Goal: Information Seeking & Learning: Learn about a topic

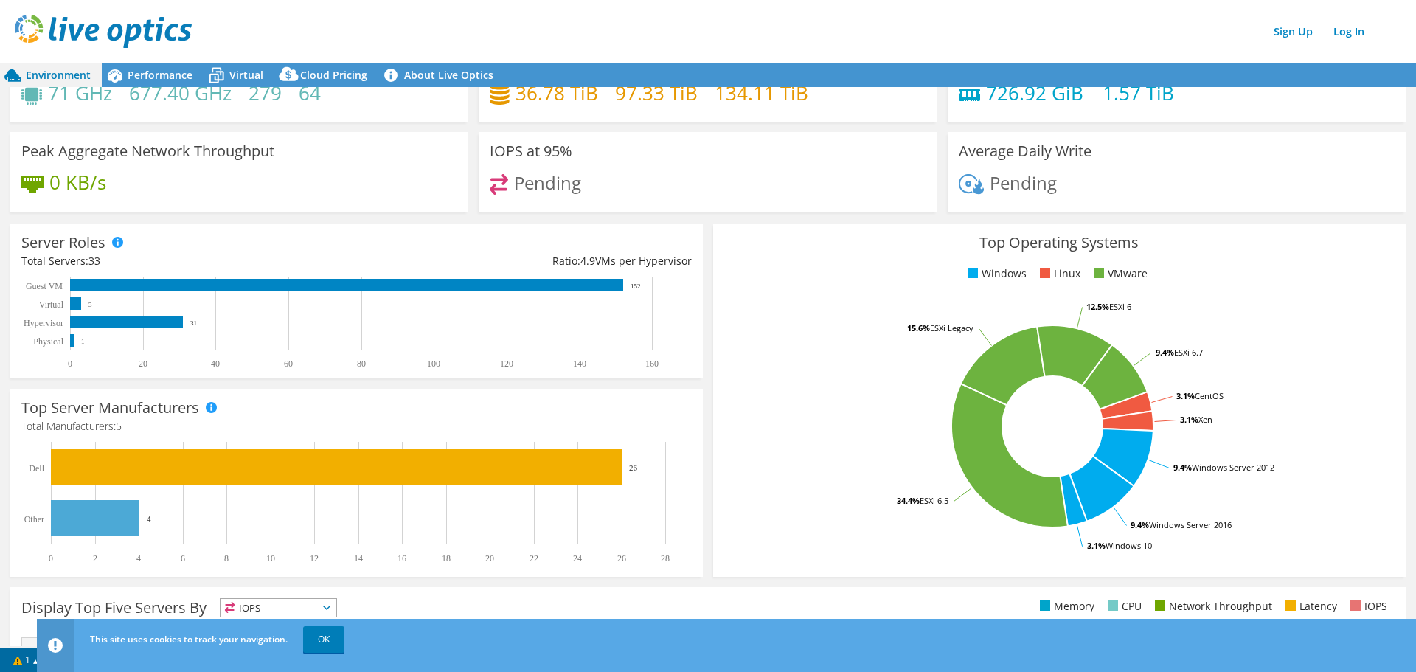
scroll to position [74, 0]
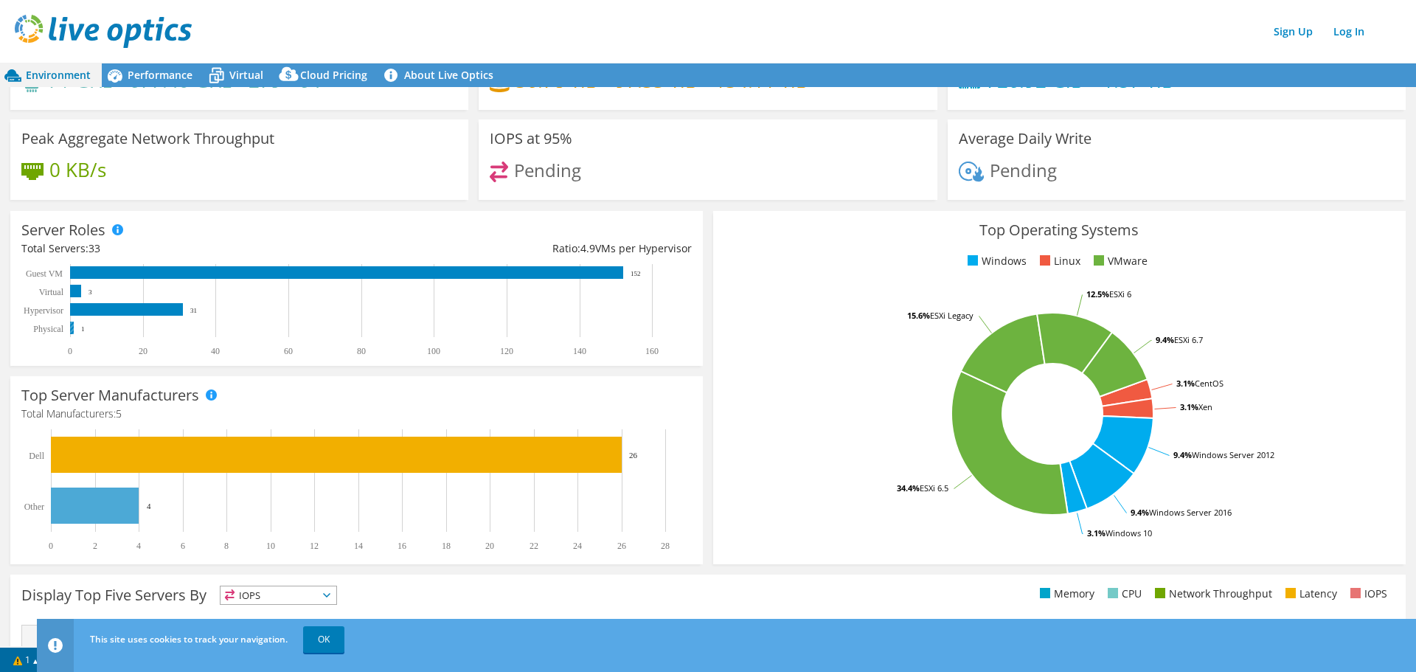
click at [72, 327] on rect at bounding box center [72, 328] width 4 height 13
click at [51, 329] on text "Physical" at bounding box center [48, 329] width 30 height 10
click at [71, 328] on rect at bounding box center [72, 328] width 4 height 13
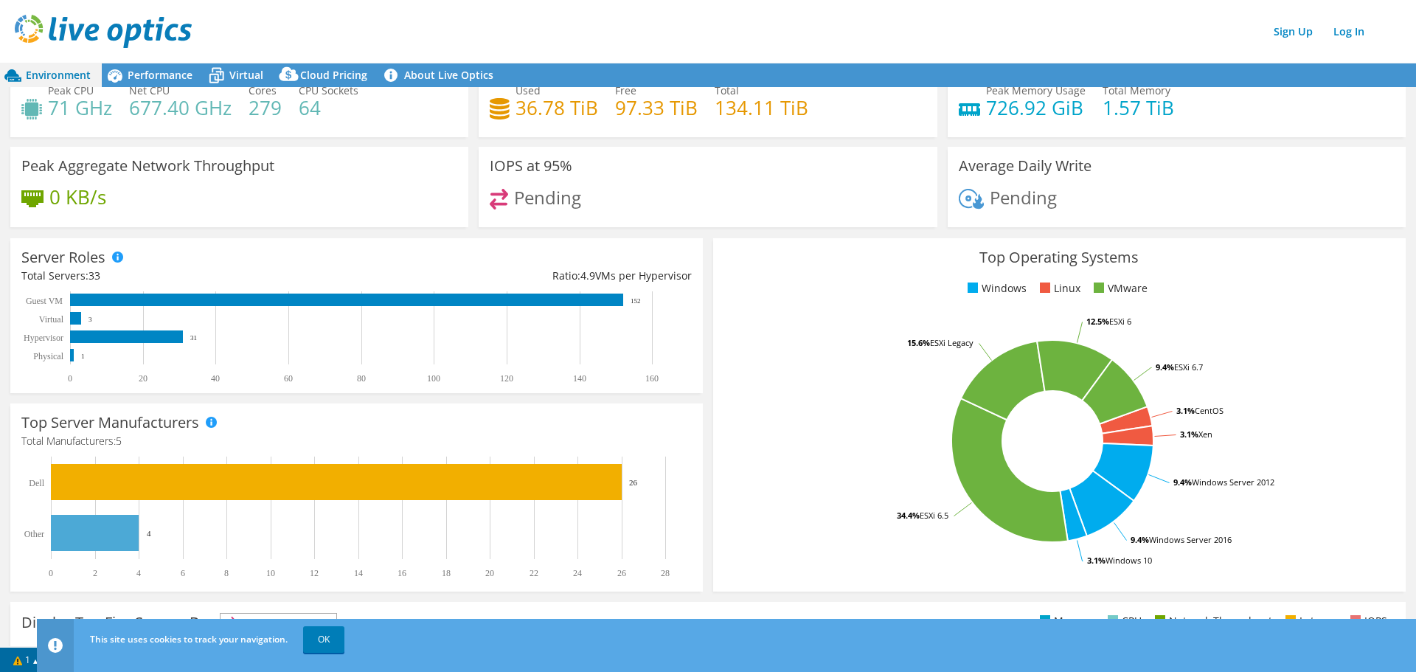
scroll to position [0, 0]
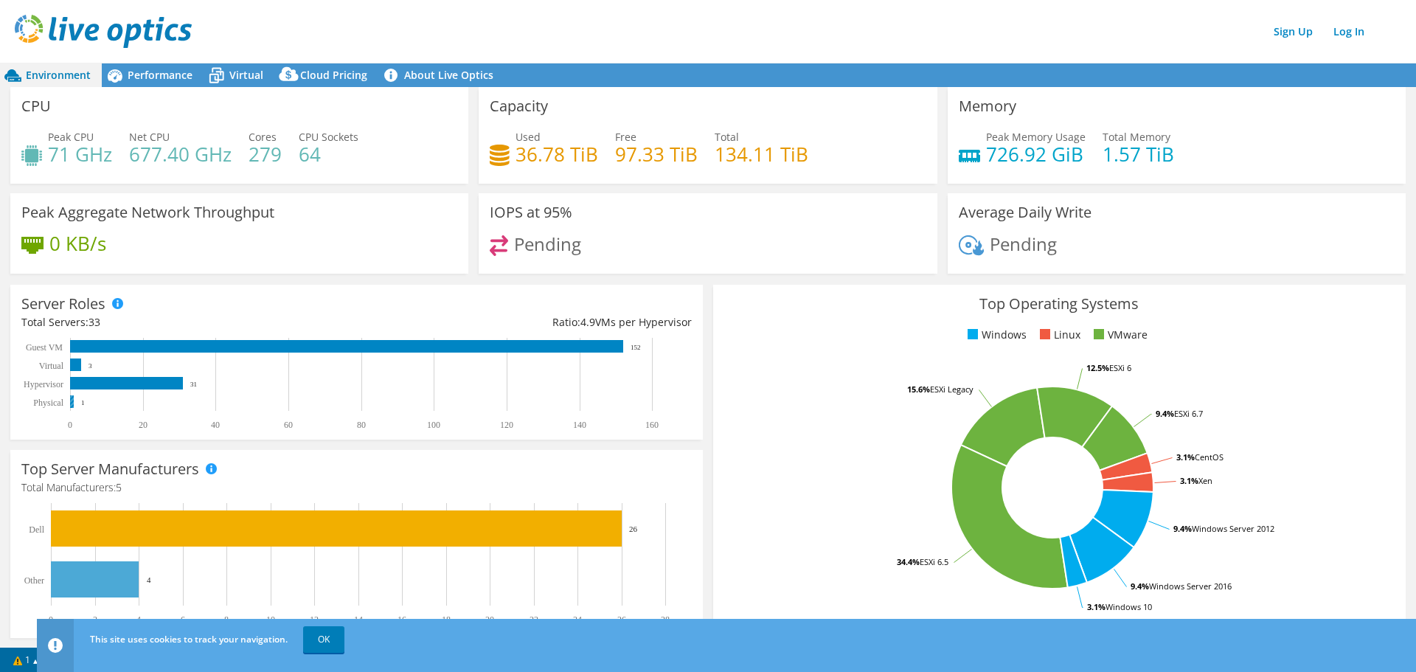
click at [72, 401] on rect at bounding box center [72, 401] width 4 height 13
click at [59, 403] on text "Physical" at bounding box center [48, 402] width 30 height 10
click at [122, 344] on rect at bounding box center [346, 346] width 553 height 13
click at [125, 395] on rect at bounding box center [349, 384] width 657 height 92
click at [82, 403] on text "1" at bounding box center [83, 402] width 4 height 7
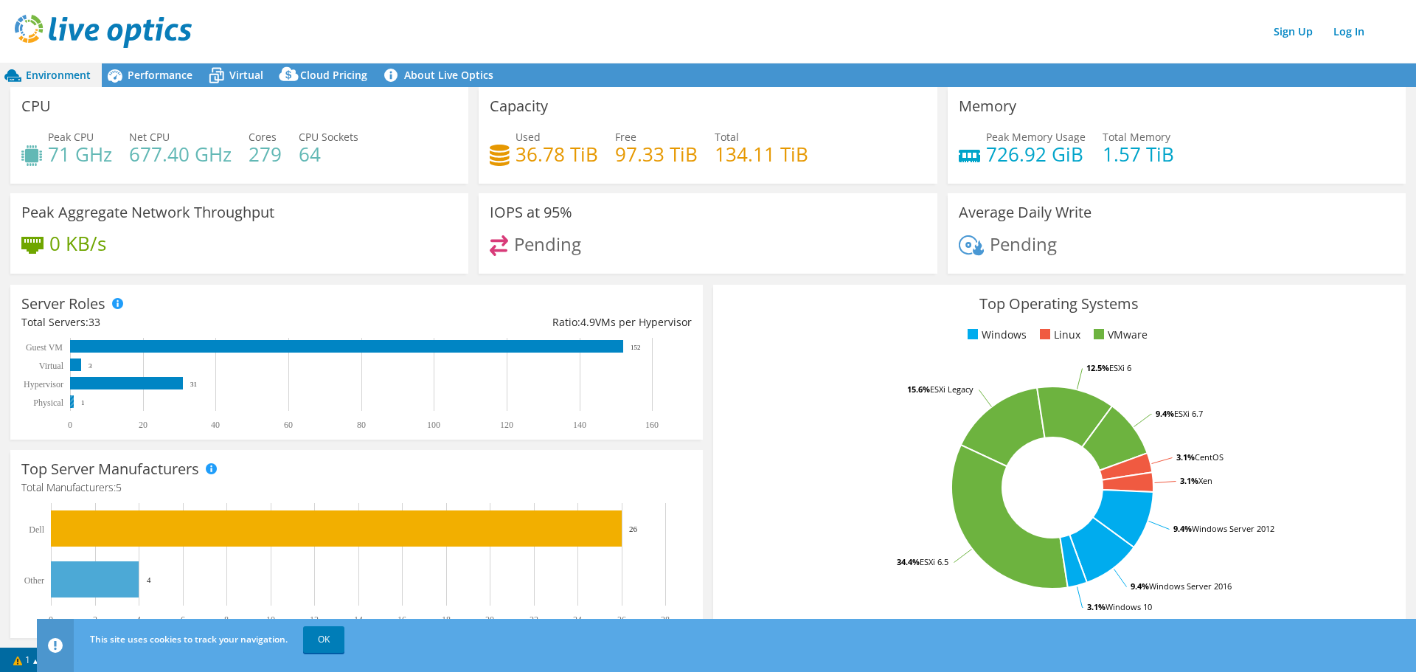
drag, startPoint x: 83, startPoint y: 403, endPoint x: 69, endPoint y: 156, distance: 247.5
click at [83, 402] on text "1" at bounding box center [83, 402] width 4 height 7
click at [127, 78] on icon at bounding box center [115, 76] width 26 height 26
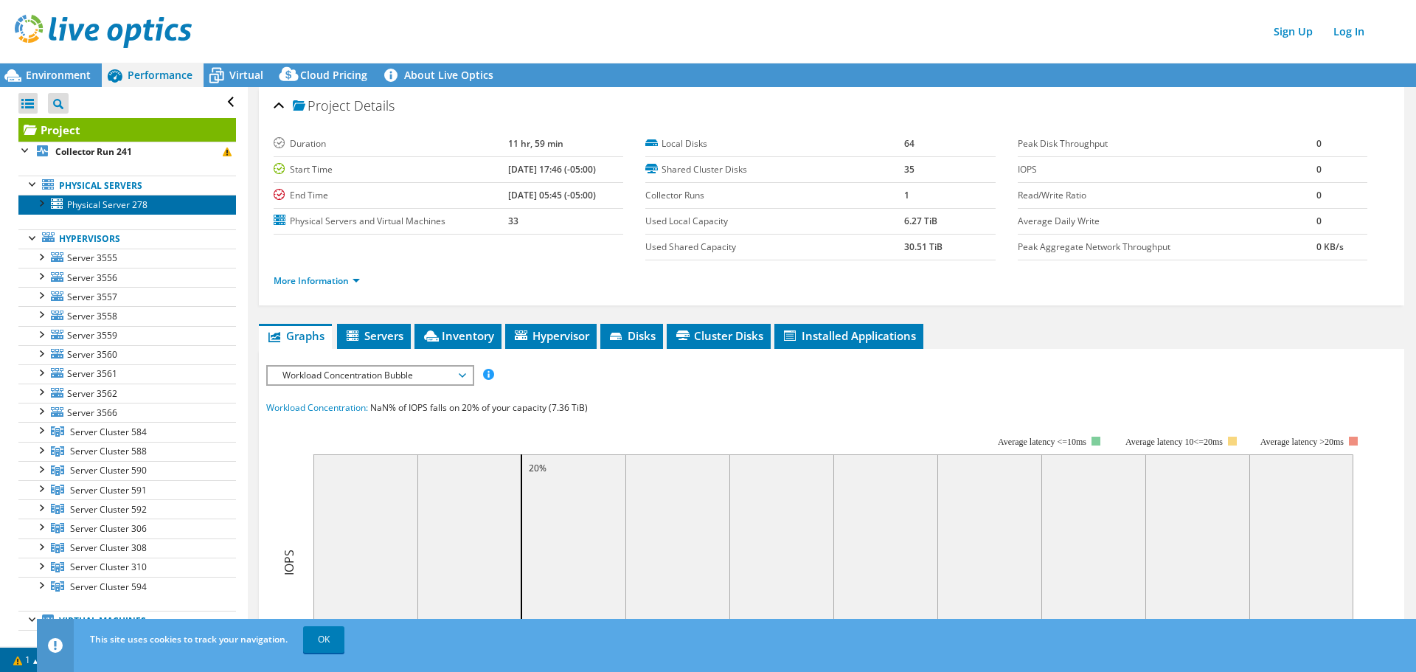
click at [95, 206] on span "Physical Server 278" at bounding box center [107, 204] width 80 height 13
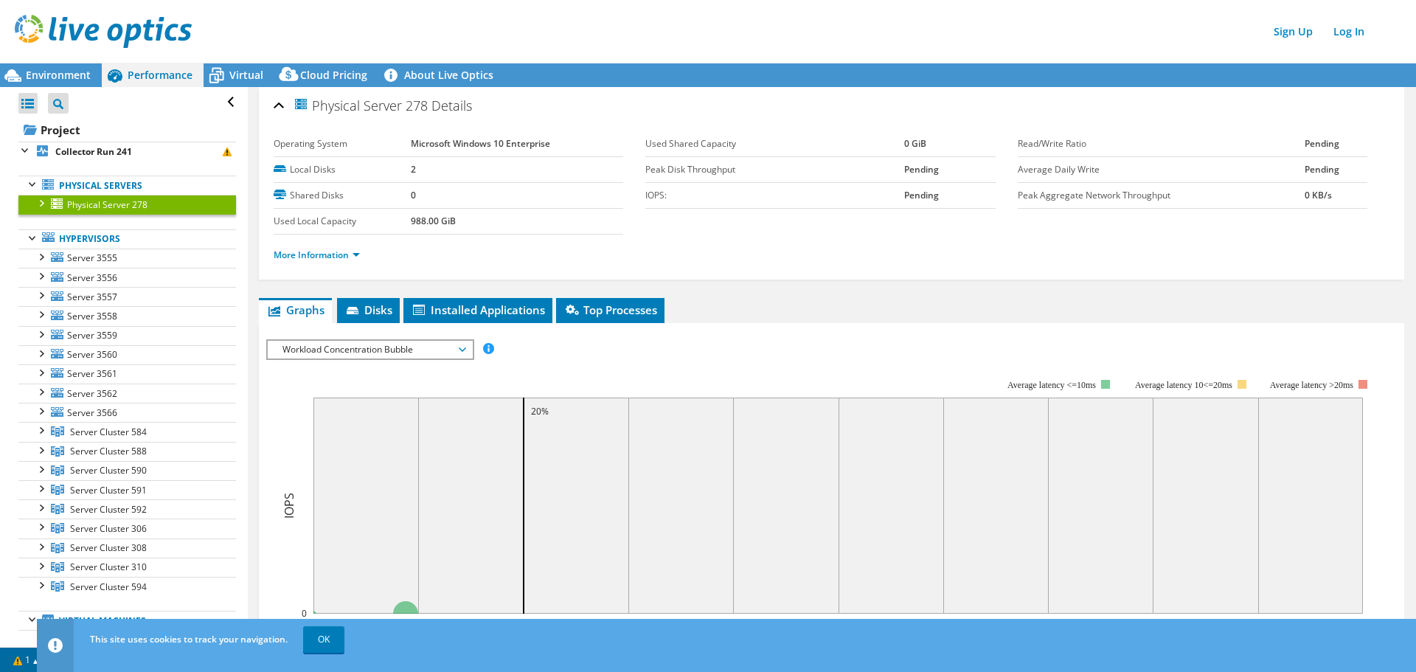
click at [97, 210] on span "Physical Server 278" at bounding box center [107, 204] width 80 height 13
drag, startPoint x: 648, startPoint y: 150, endPoint x: 731, endPoint y: 147, distance: 83.4
click at [731, 147] on label "Used Shared Capacity" at bounding box center [774, 143] width 258 height 15
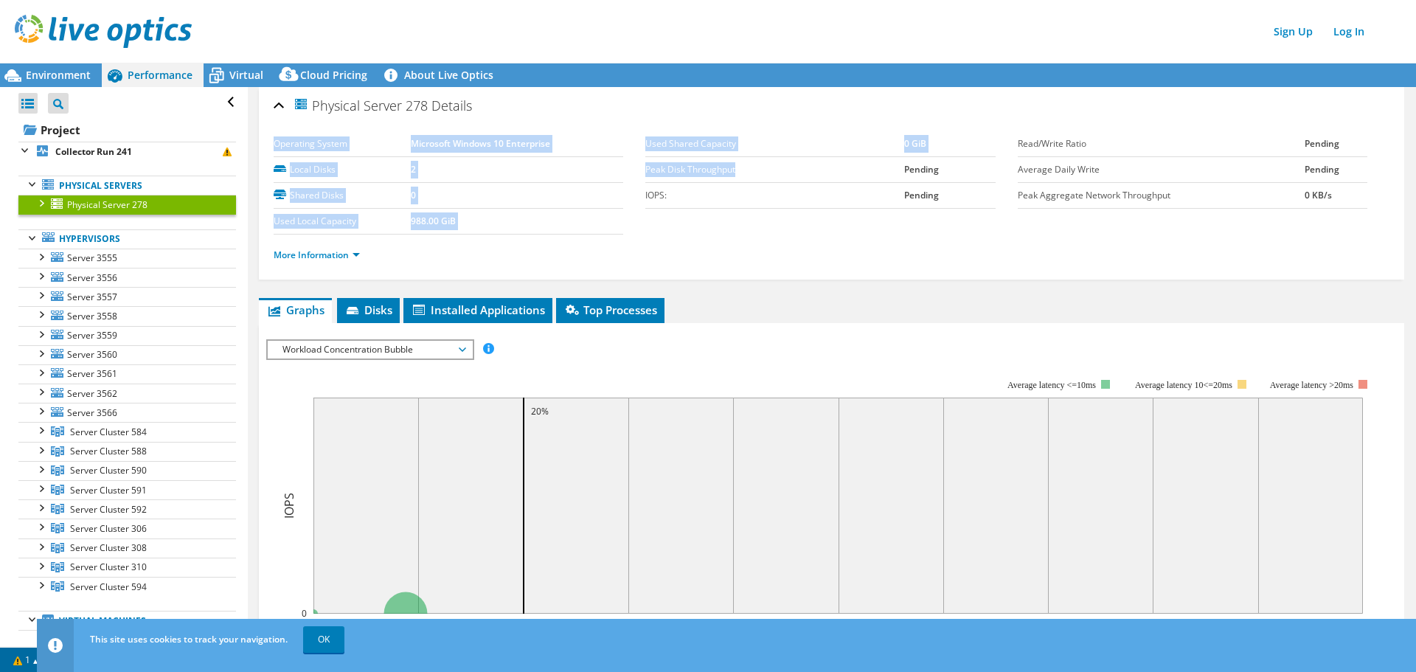
drag, startPoint x: 728, startPoint y: 173, endPoint x: 741, endPoint y: 173, distance: 13.3
click at [741, 173] on section "Operating System Microsoft Windows 10 Enterprise Local Disks 2 Shared Disks 0 U…" at bounding box center [646, 182] width 744 height 103
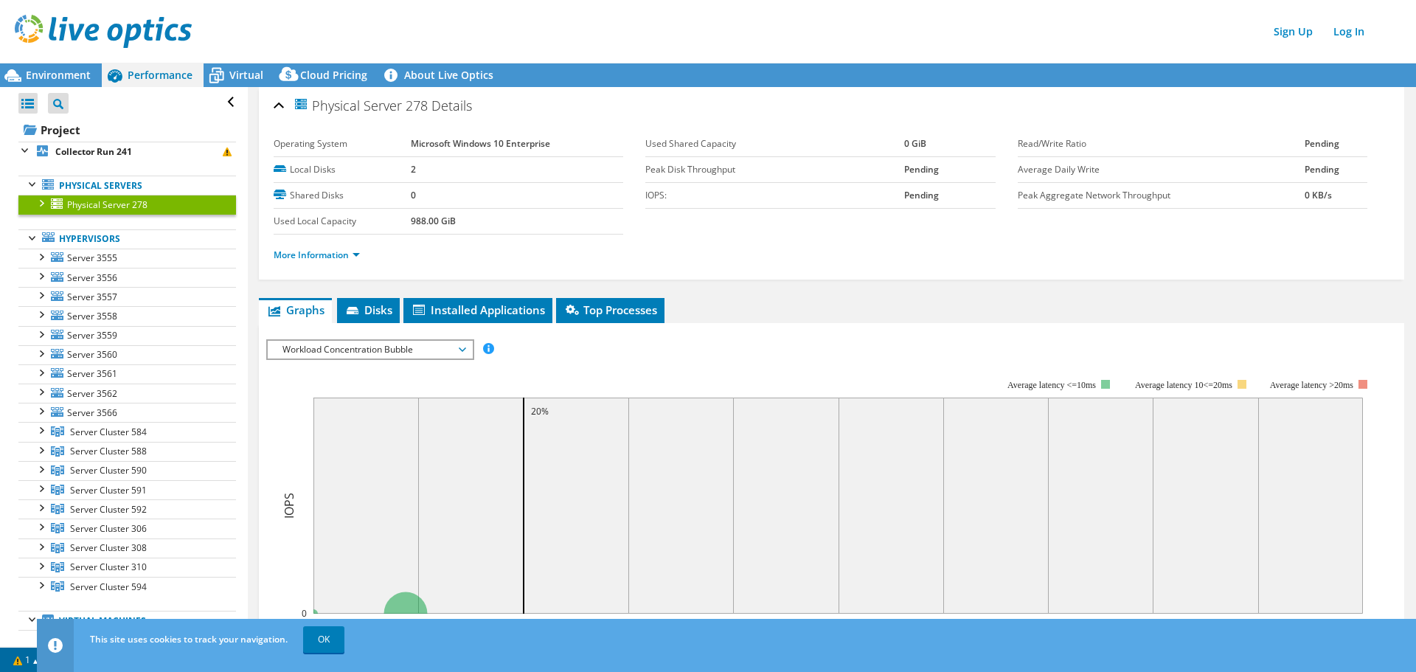
click at [664, 199] on label "IOPS:" at bounding box center [774, 195] width 258 height 15
drag, startPoint x: 432, startPoint y: 220, endPoint x: 468, endPoint y: 220, distance: 36.1
click at [466, 220] on tr "Used Local Capacity 988.00 GiB" at bounding box center [449, 222] width 350 height 26
click at [468, 219] on td "988.00 GiB" at bounding box center [517, 222] width 212 height 26
click at [430, 347] on span "Workload Concentration Bubble" at bounding box center [370, 350] width 190 height 18
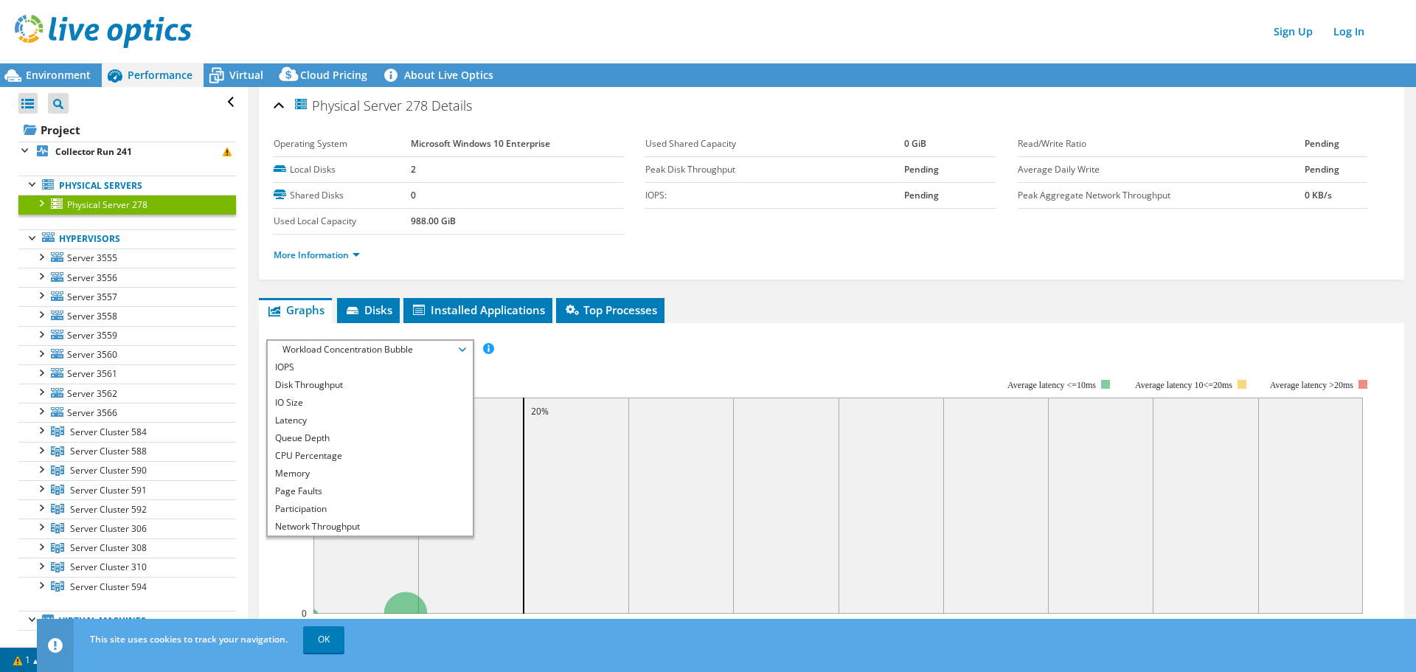
click at [538, 251] on ul "More Information" at bounding box center [832, 253] width 1116 height 20
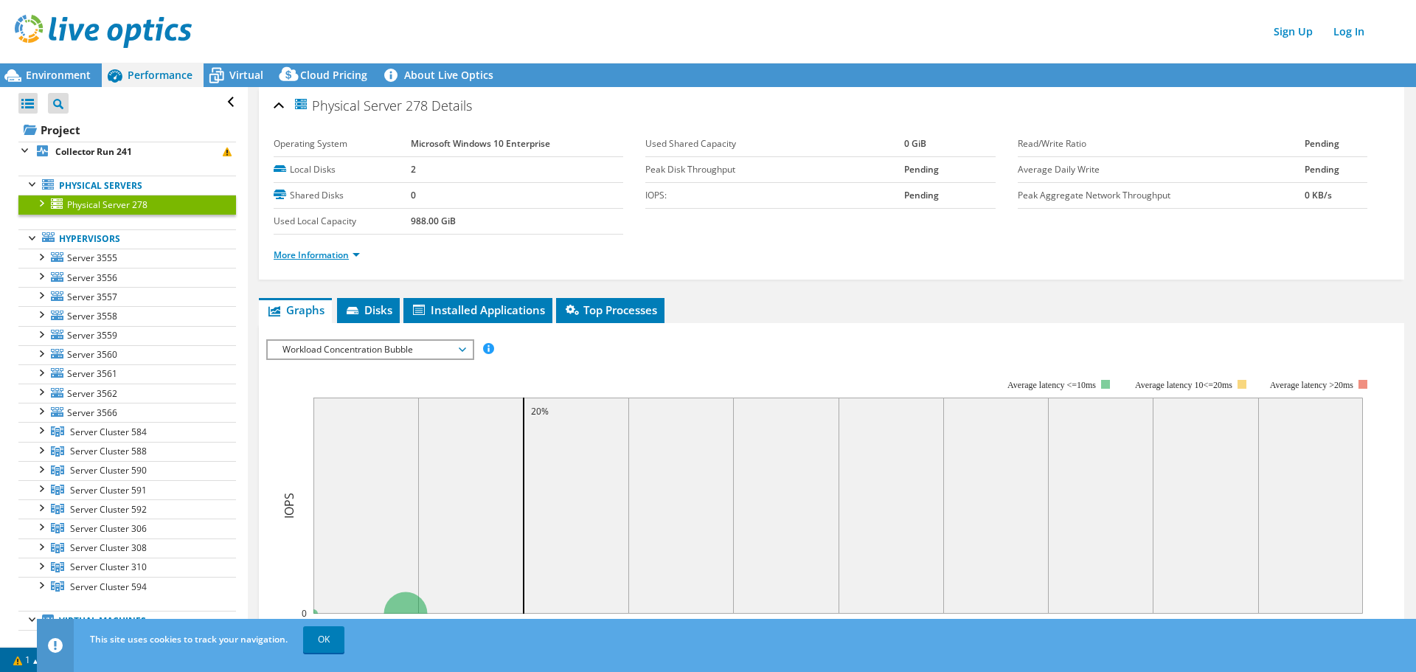
click at [319, 260] on link "More Information" at bounding box center [317, 255] width 86 height 13
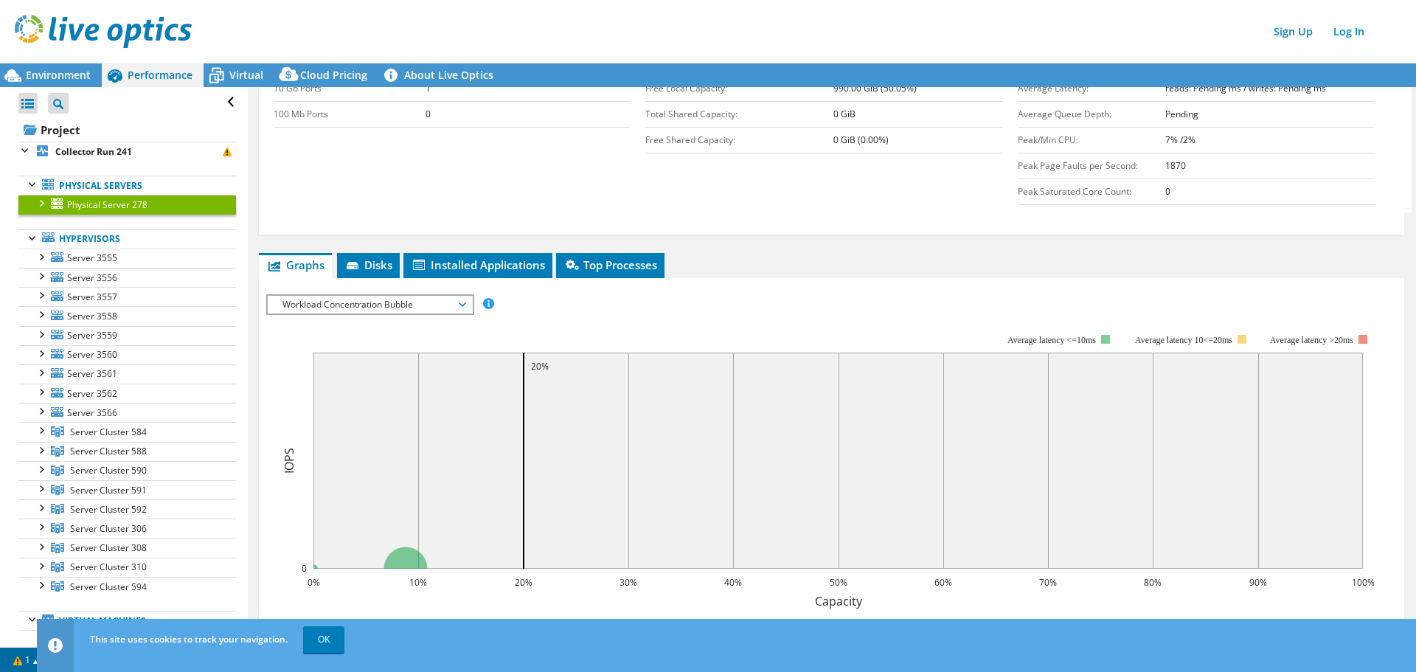
scroll to position [590, 0]
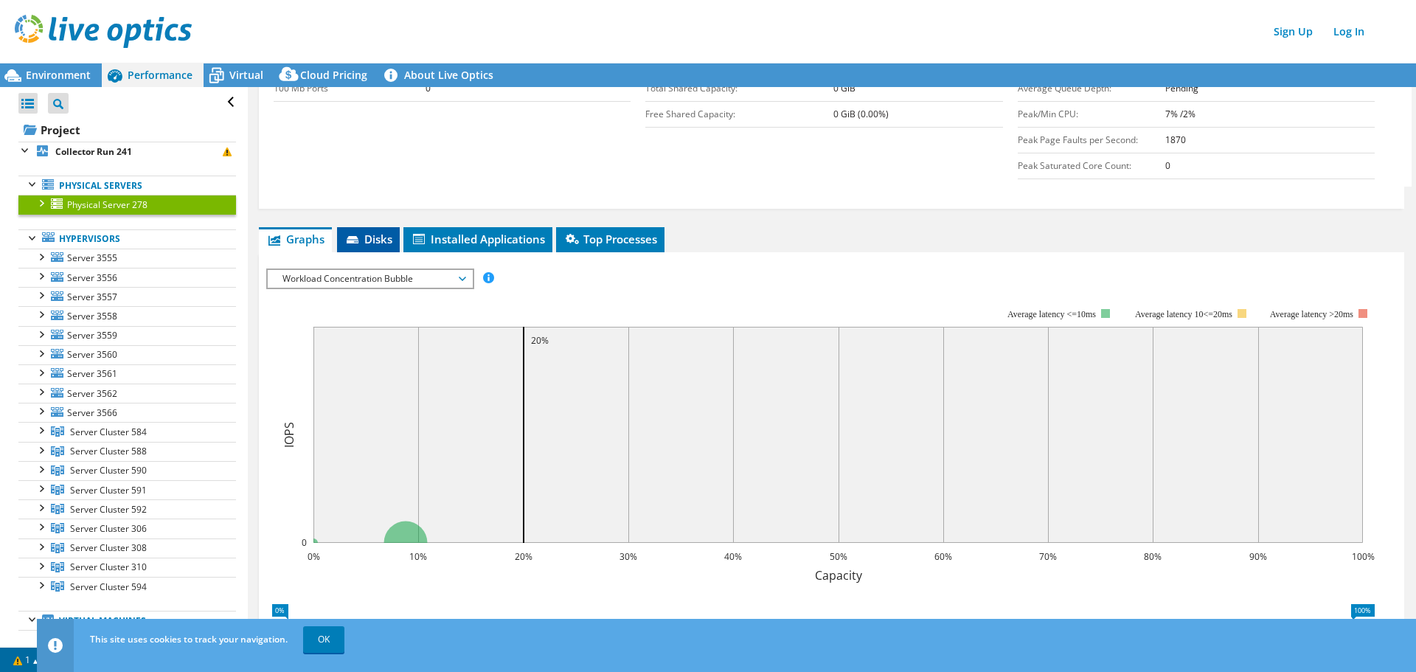
click at [358, 242] on icon at bounding box center [353, 239] width 12 height 7
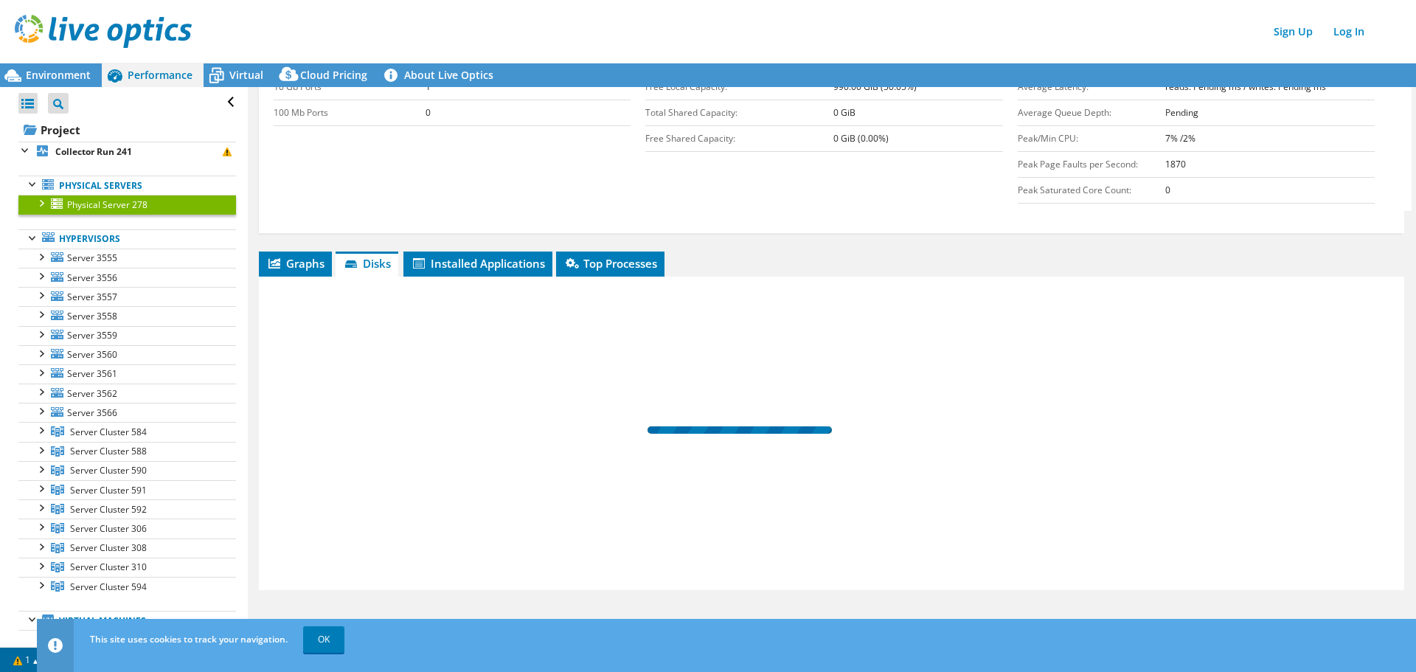
scroll to position [566, 0]
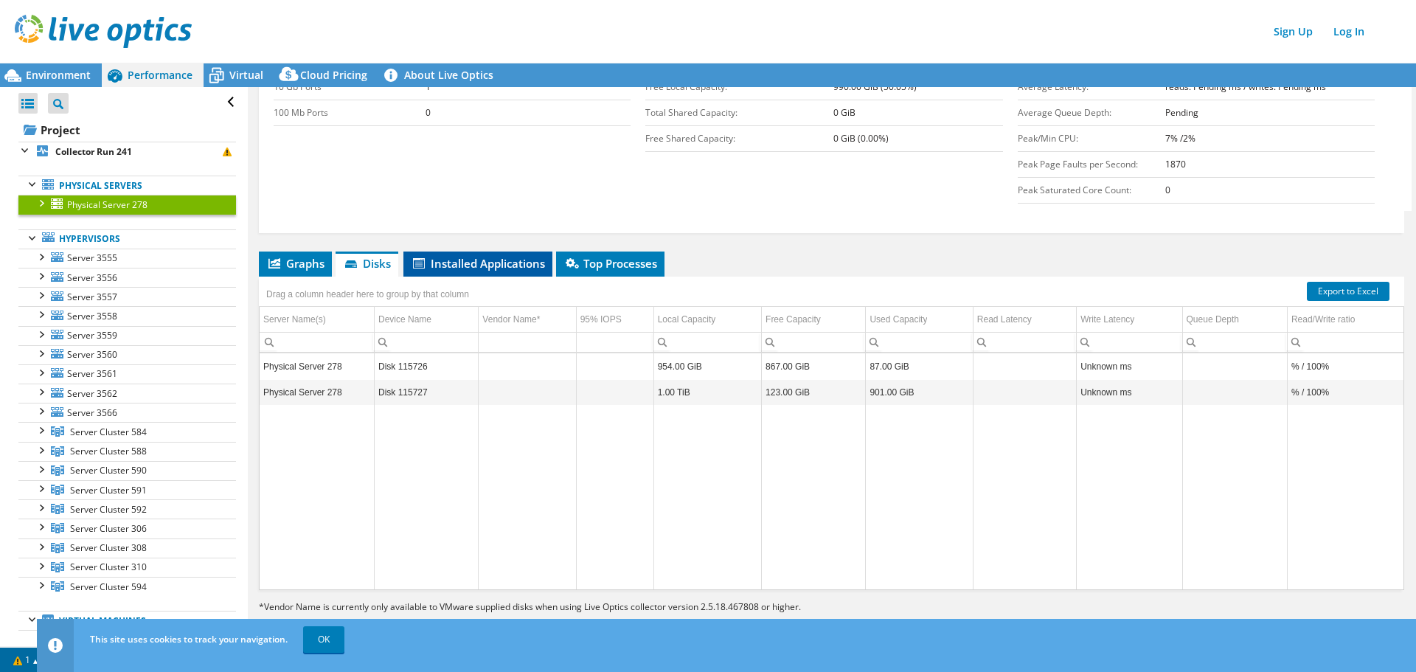
click at [465, 261] on span "Installed Applications" at bounding box center [478, 263] width 134 height 15
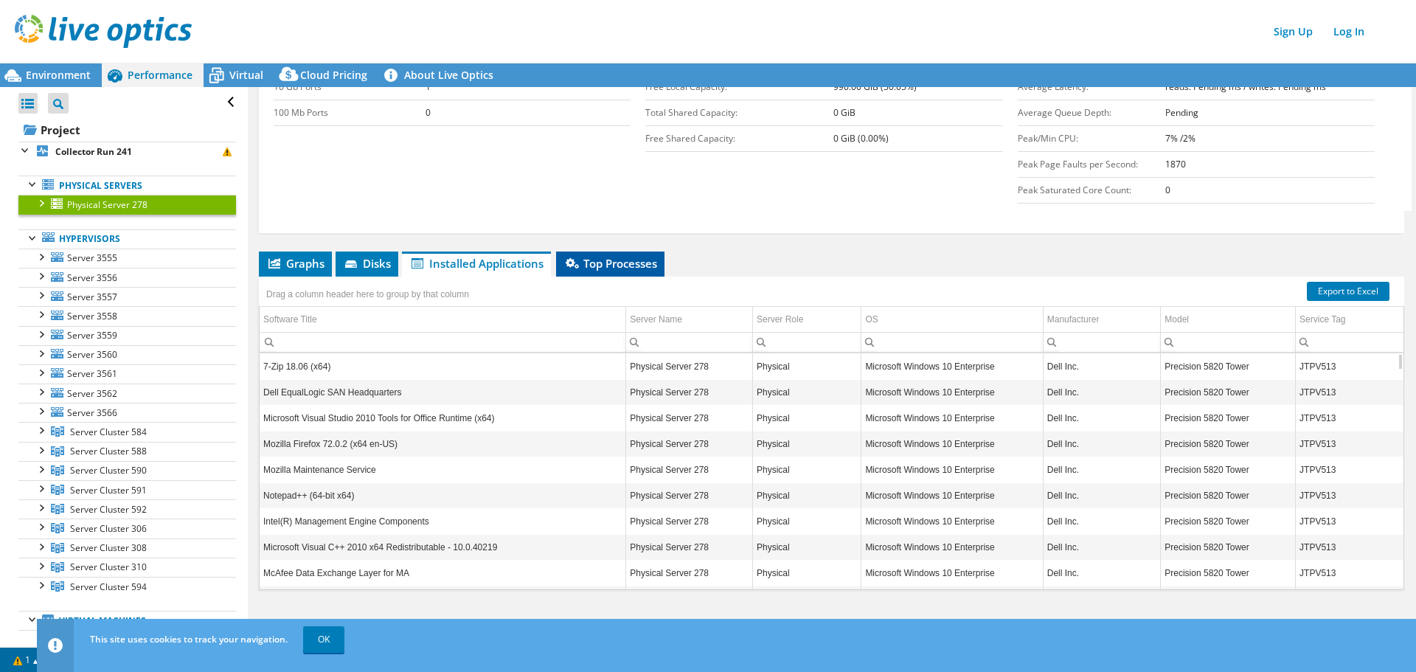
click at [606, 267] on span "Top Processes" at bounding box center [610, 263] width 94 height 15
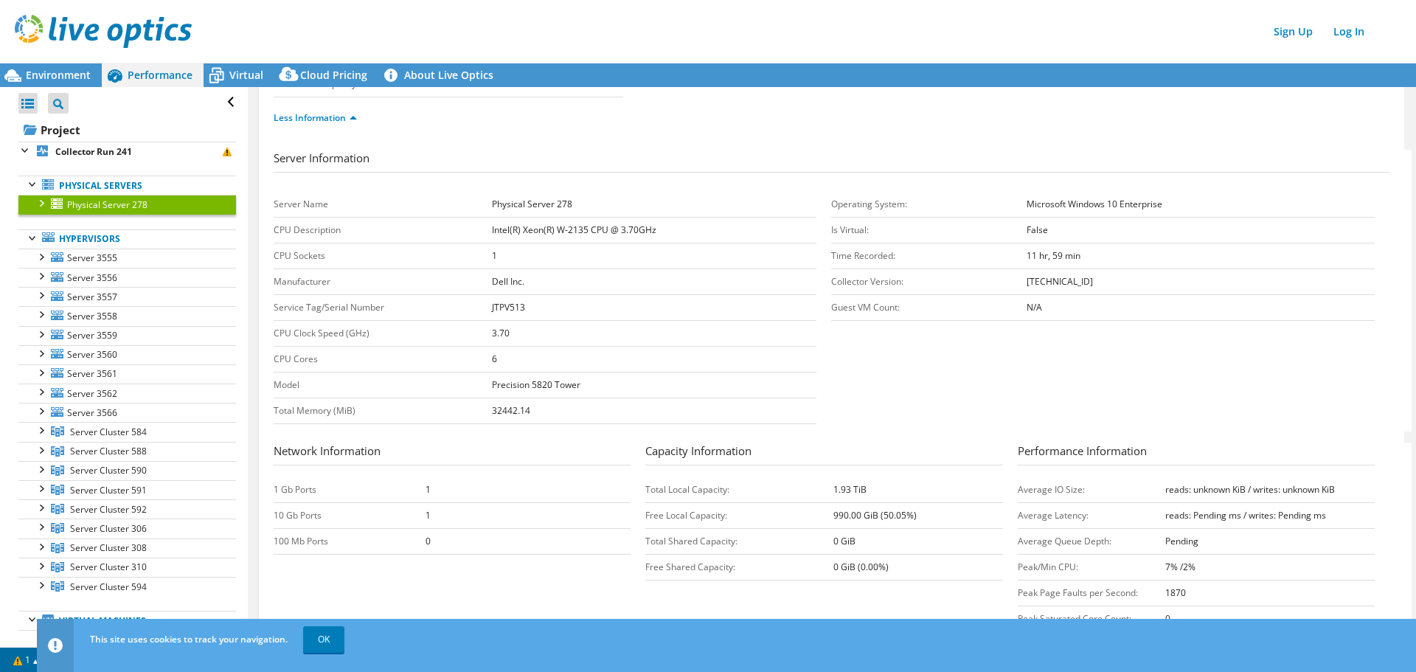
scroll to position [0, 0]
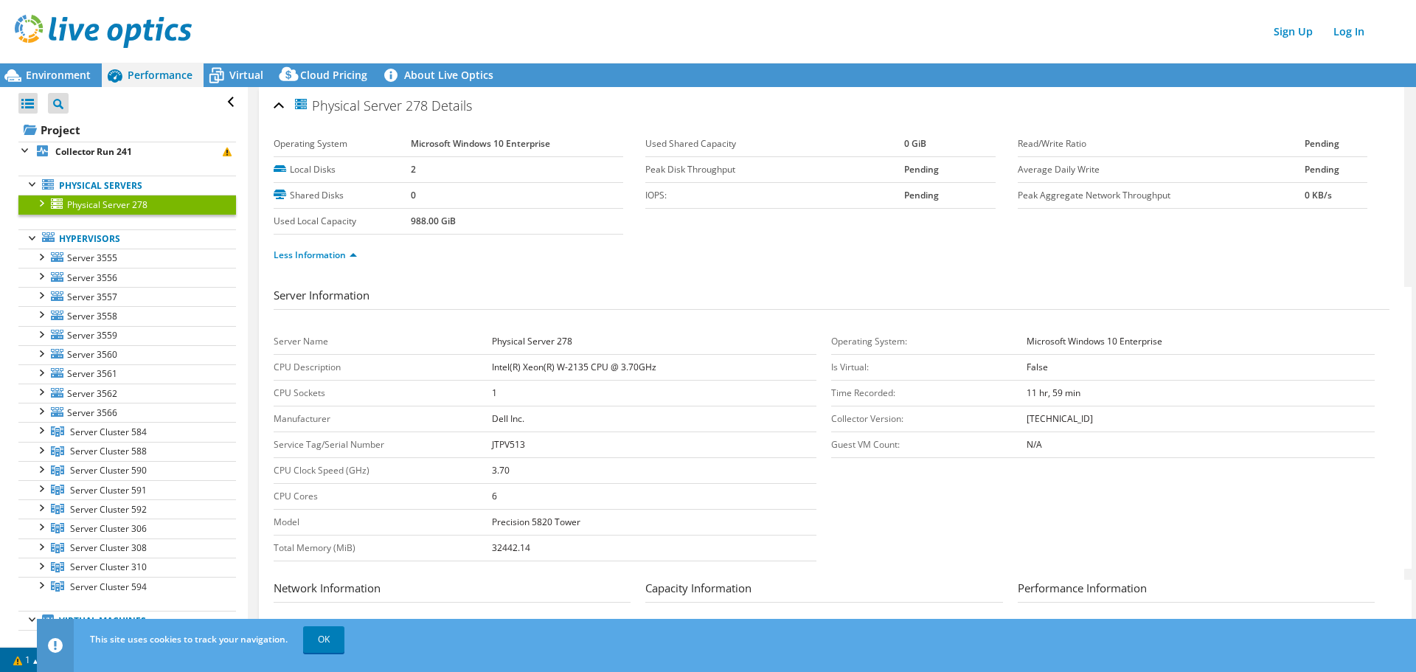
click at [153, 207] on link "Physical Server 278" at bounding box center [127, 204] width 218 height 19
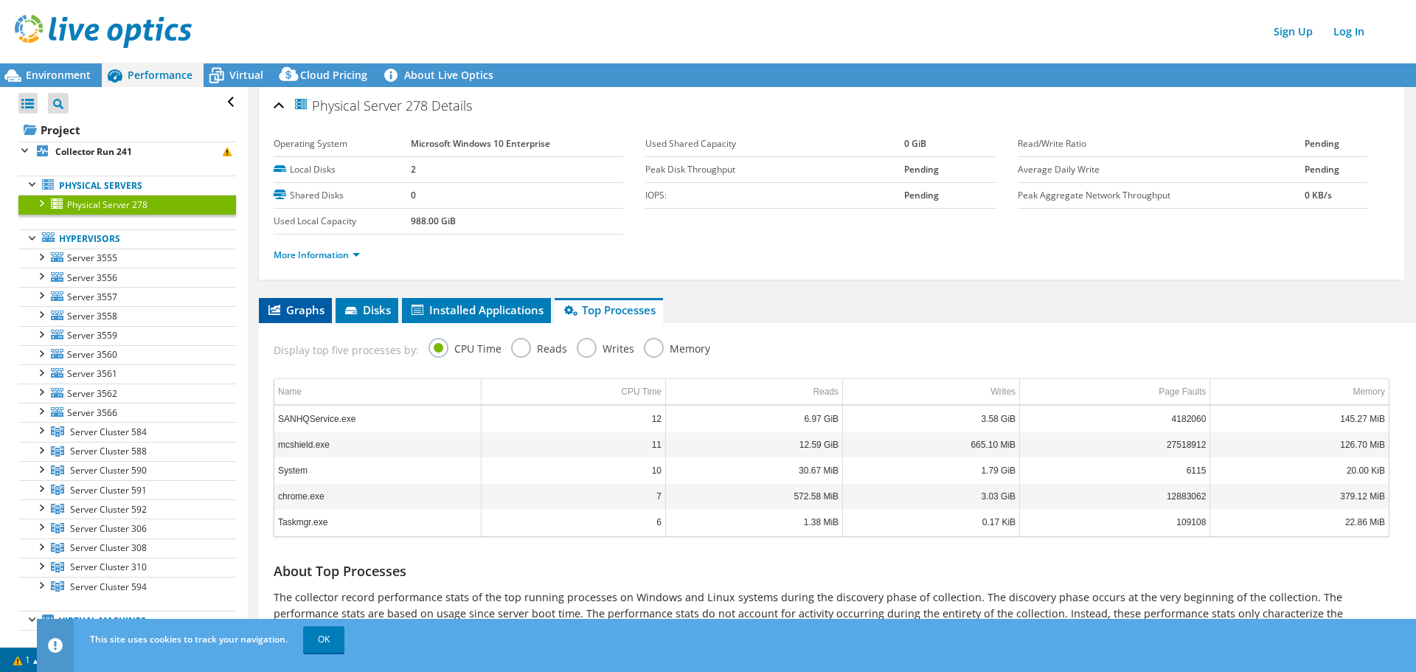
click at [274, 307] on icon at bounding box center [274, 310] width 12 height 10
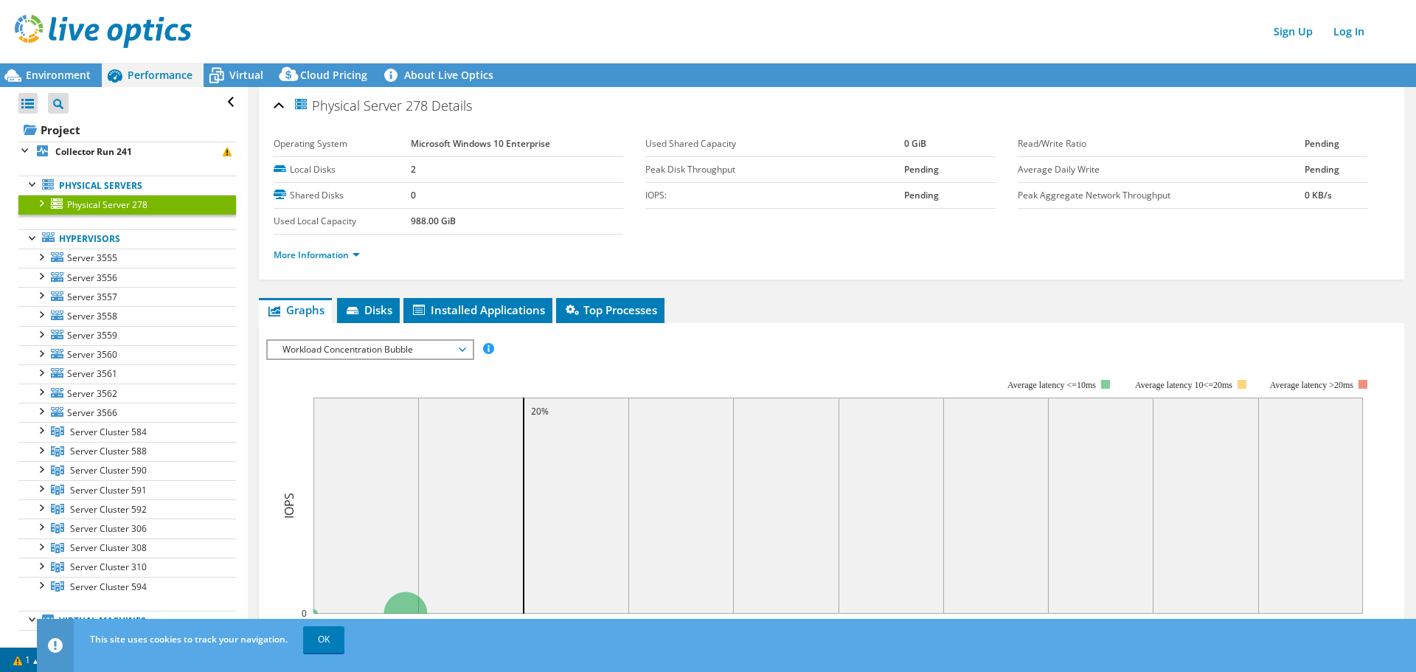
click at [449, 352] on span "Workload Concentration Bubble" at bounding box center [370, 350] width 190 height 18
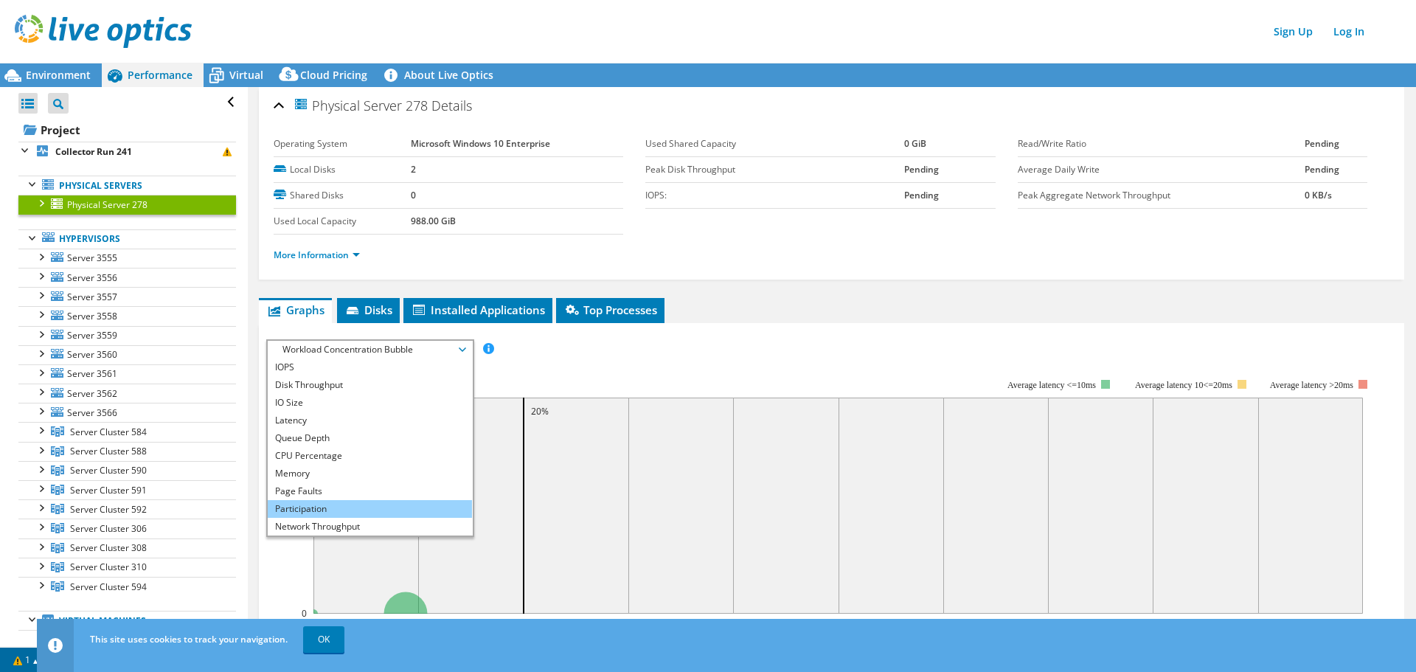
click at [420, 505] on li "Participation" at bounding box center [370, 509] width 204 height 18
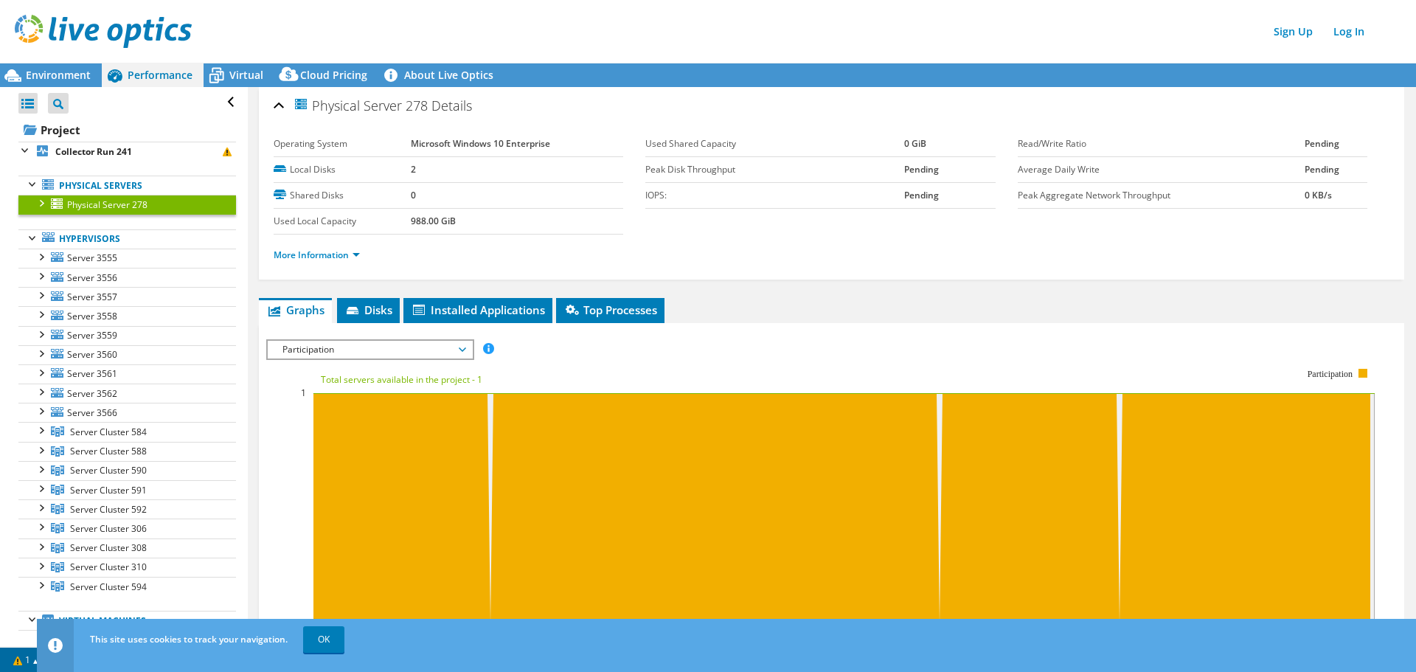
click at [349, 347] on span "Participation" at bounding box center [370, 350] width 190 height 18
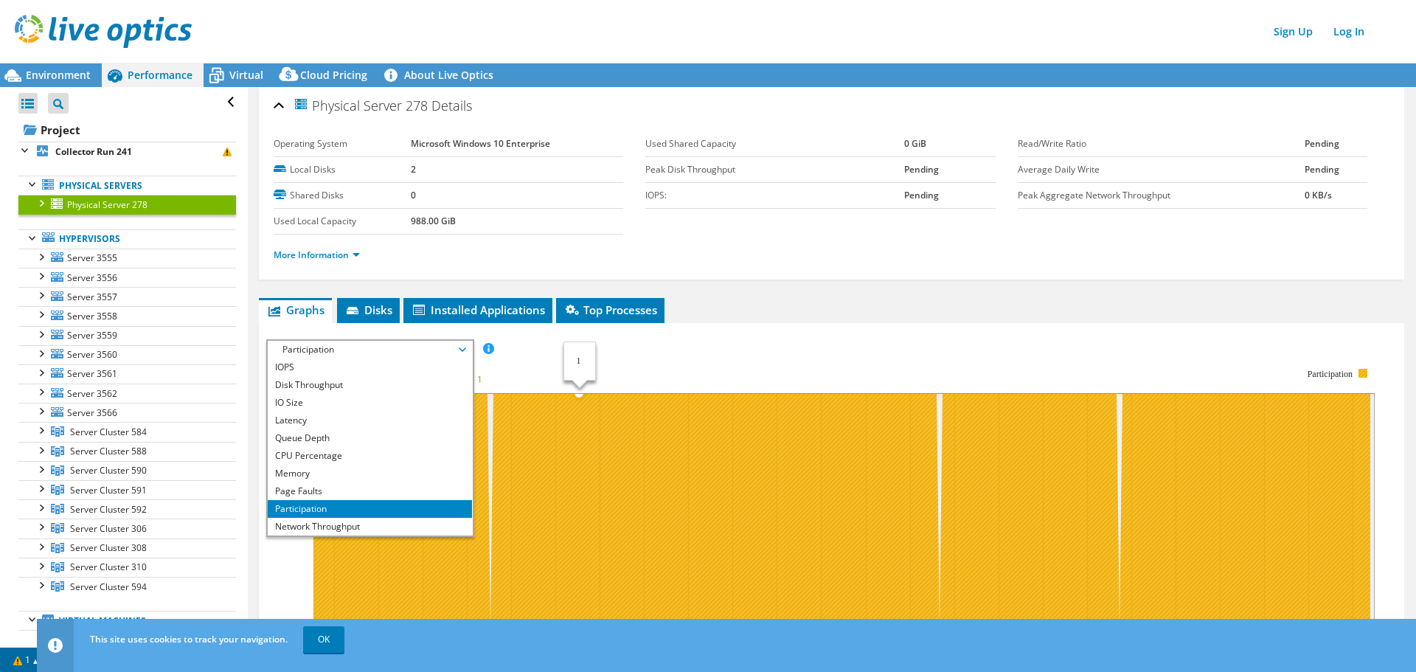
click at [580, 443] on icon at bounding box center [840, 508] width 1060 height 230
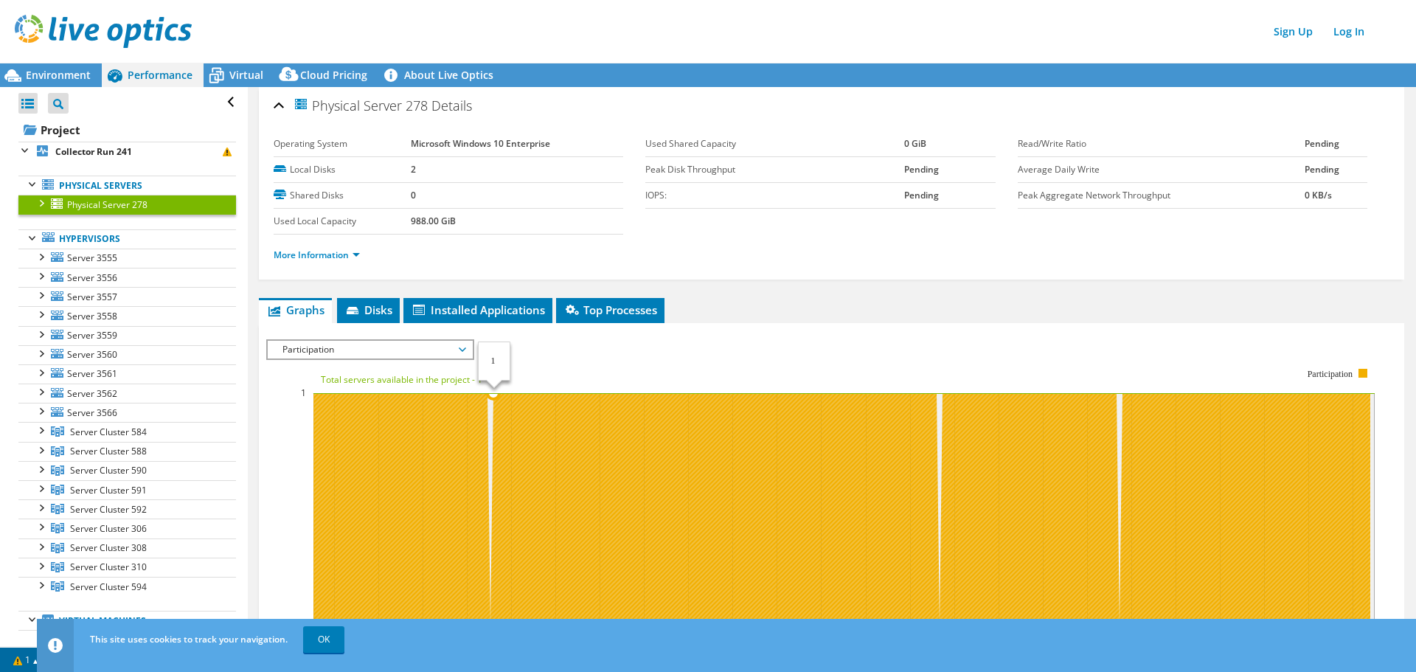
click at [384, 462] on icon at bounding box center [840, 508] width 1060 height 230
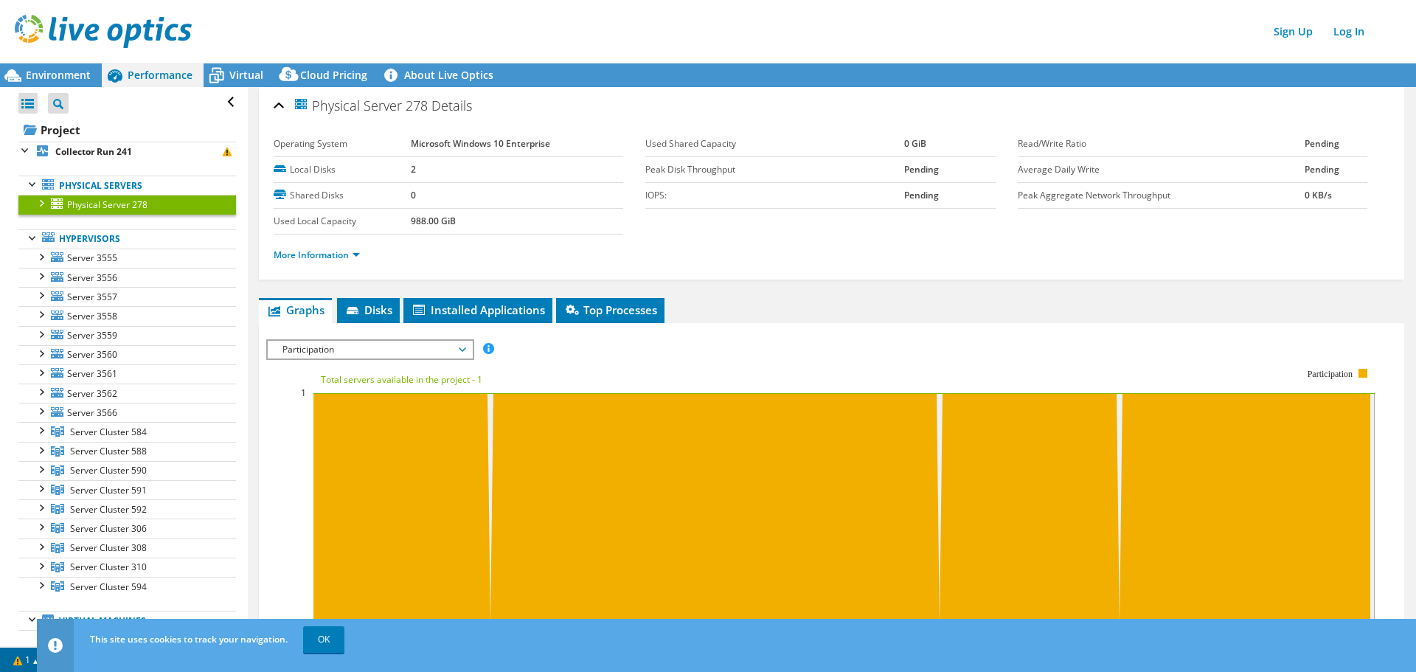
click at [406, 380] on text "Total servers available in the project - 1" at bounding box center [402, 379] width 162 height 13
click at [77, 72] on span "Environment" at bounding box center [58, 75] width 65 height 14
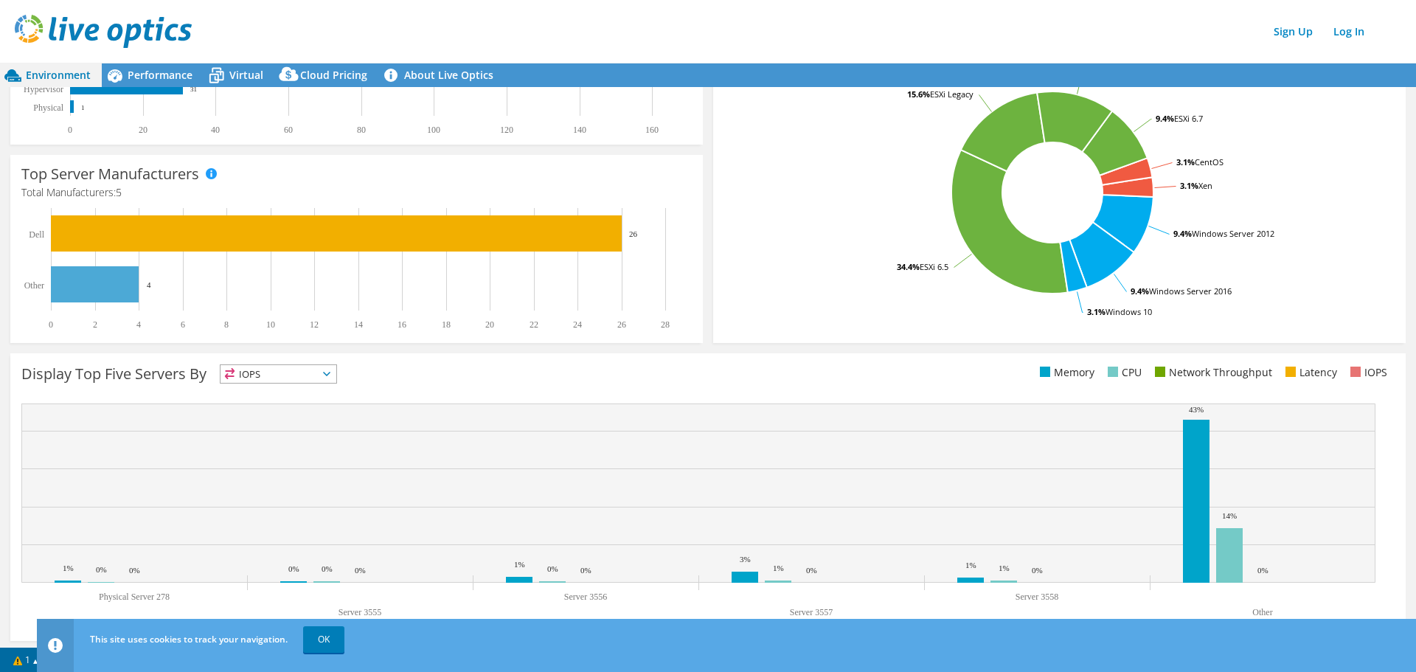
scroll to position [300, 0]
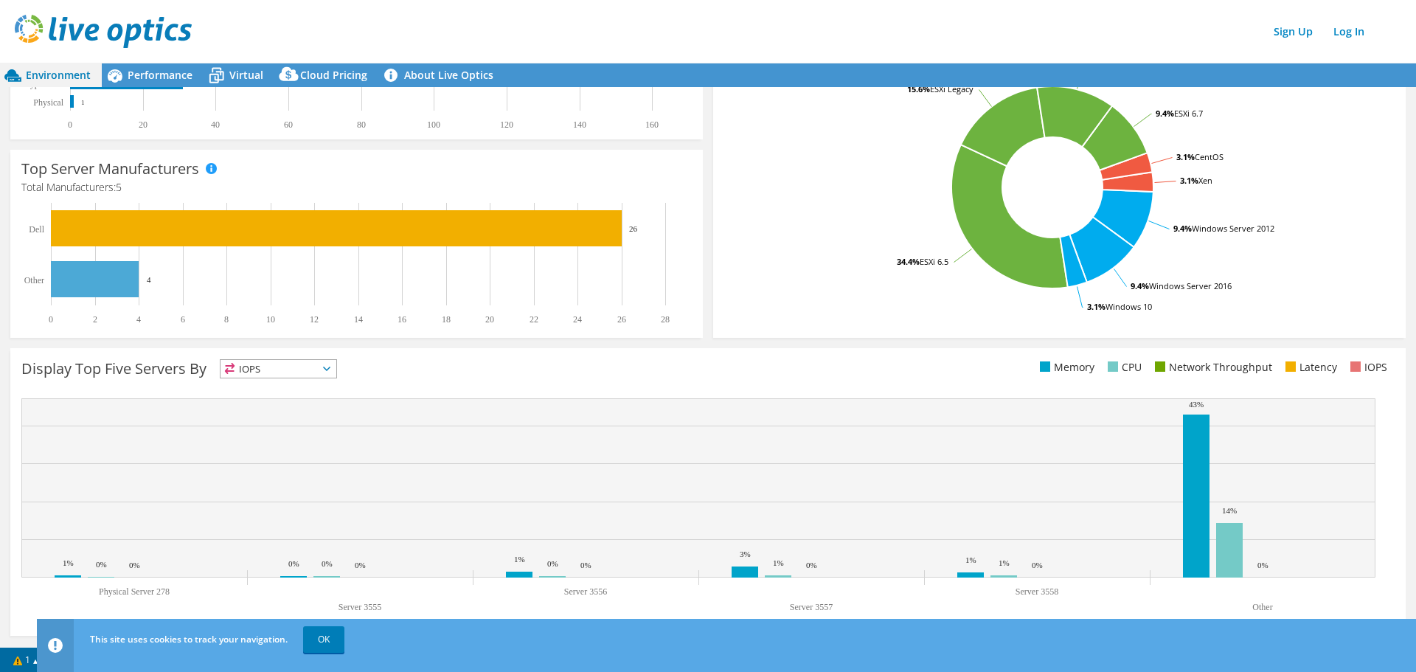
click at [330, 361] on span "IOPS" at bounding box center [279, 369] width 116 height 18
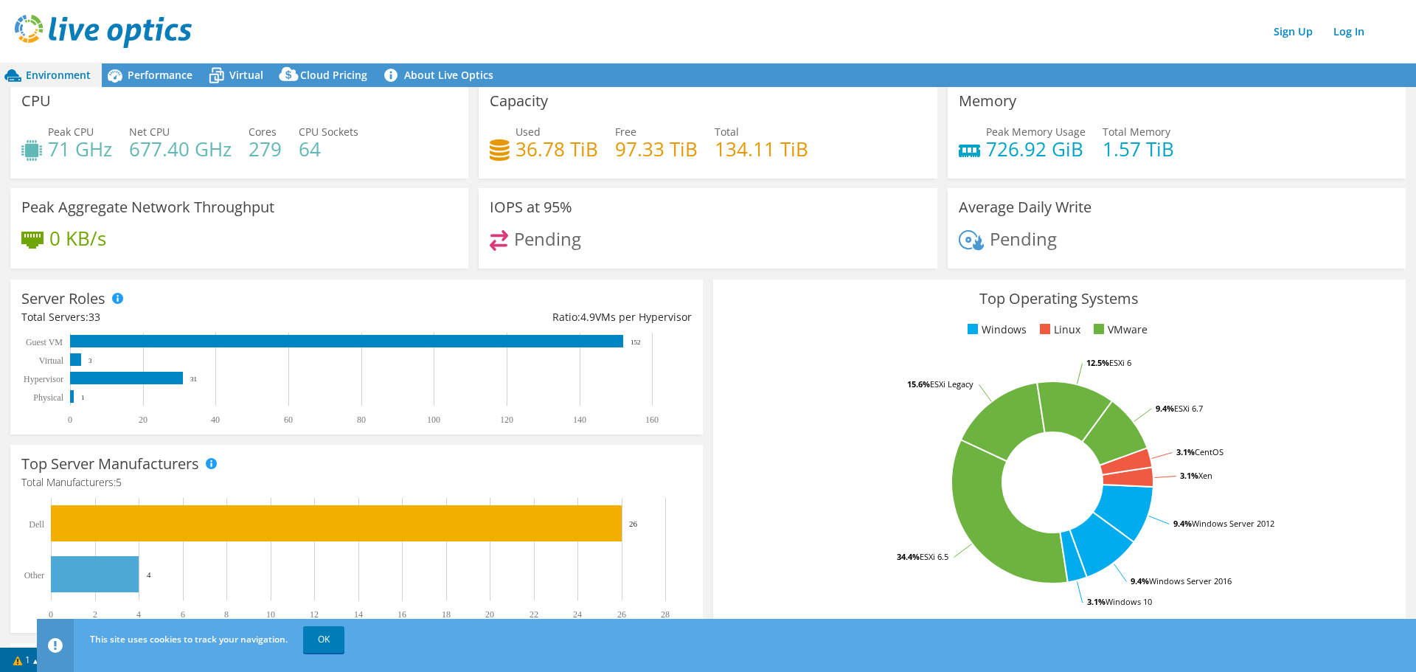
scroll to position [0, 0]
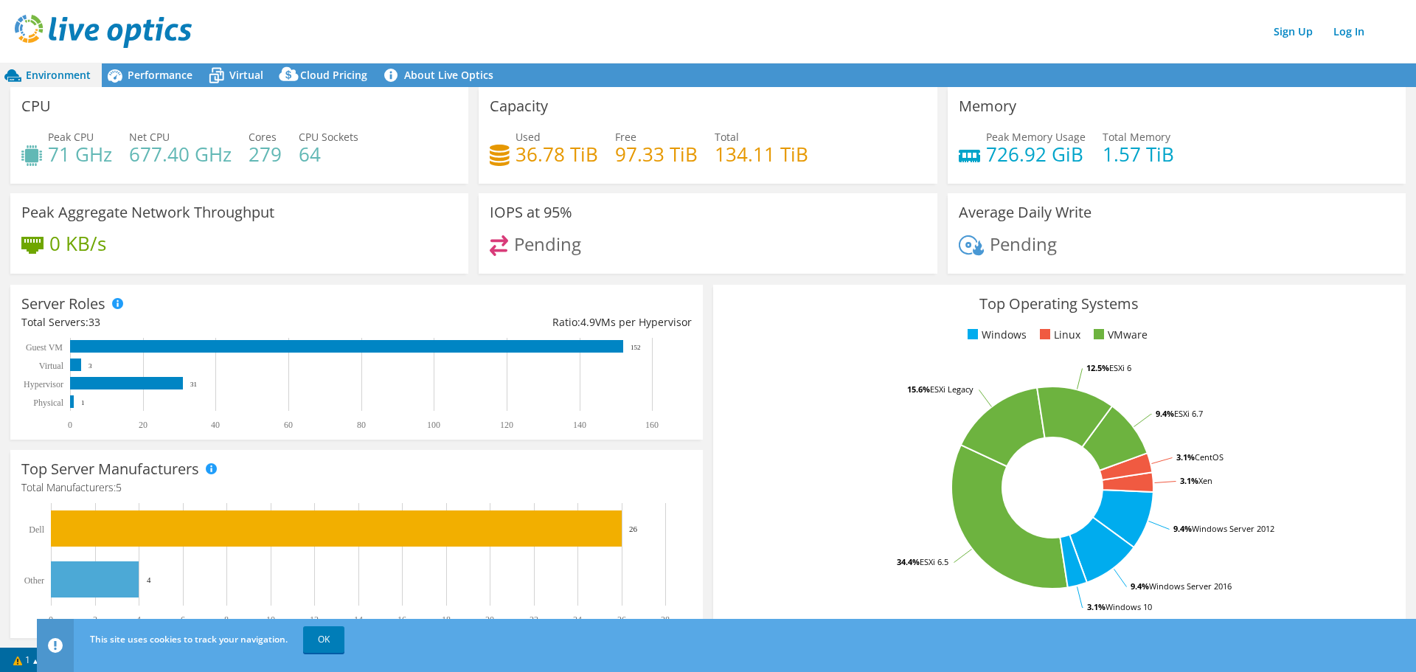
click at [75, 74] on span "Environment" at bounding box center [58, 75] width 65 height 14
click at [138, 74] on span "Performance" at bounding box center [160, 75] width 65 height 14
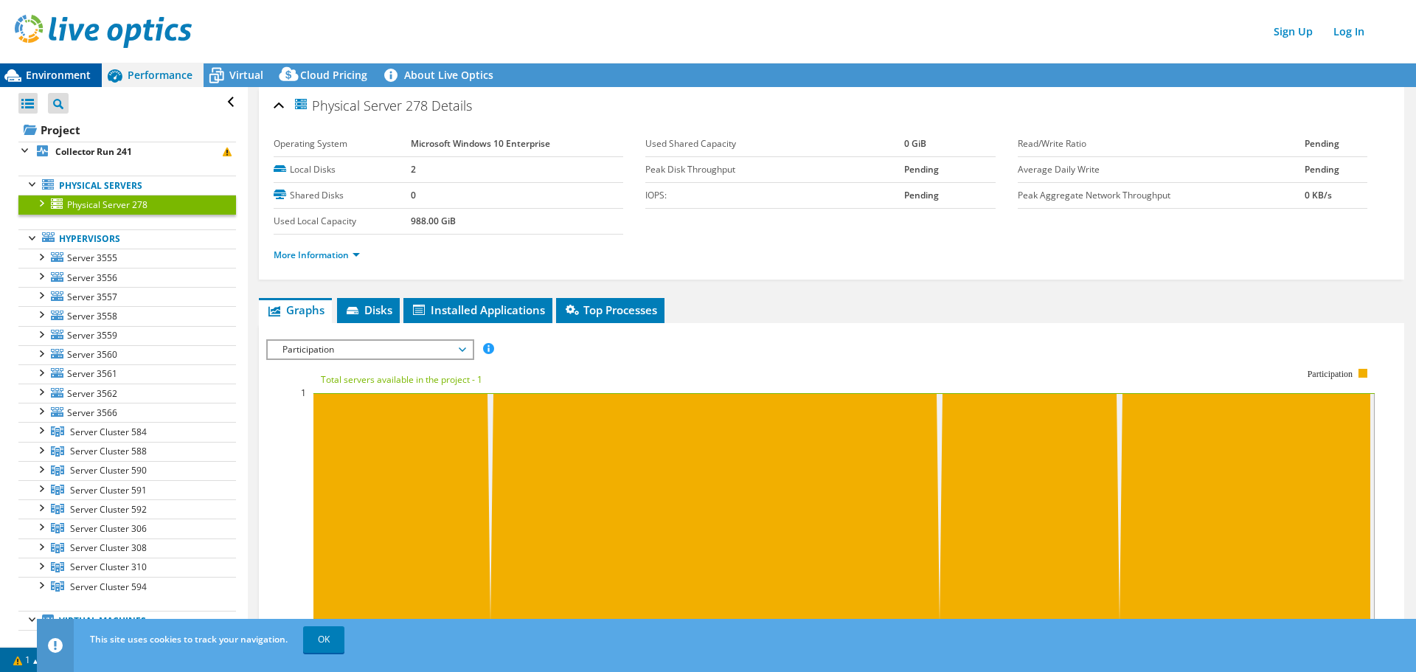
click at [66, 72] on span "Environment" at bounding box center [58, 75] width 65 height 14
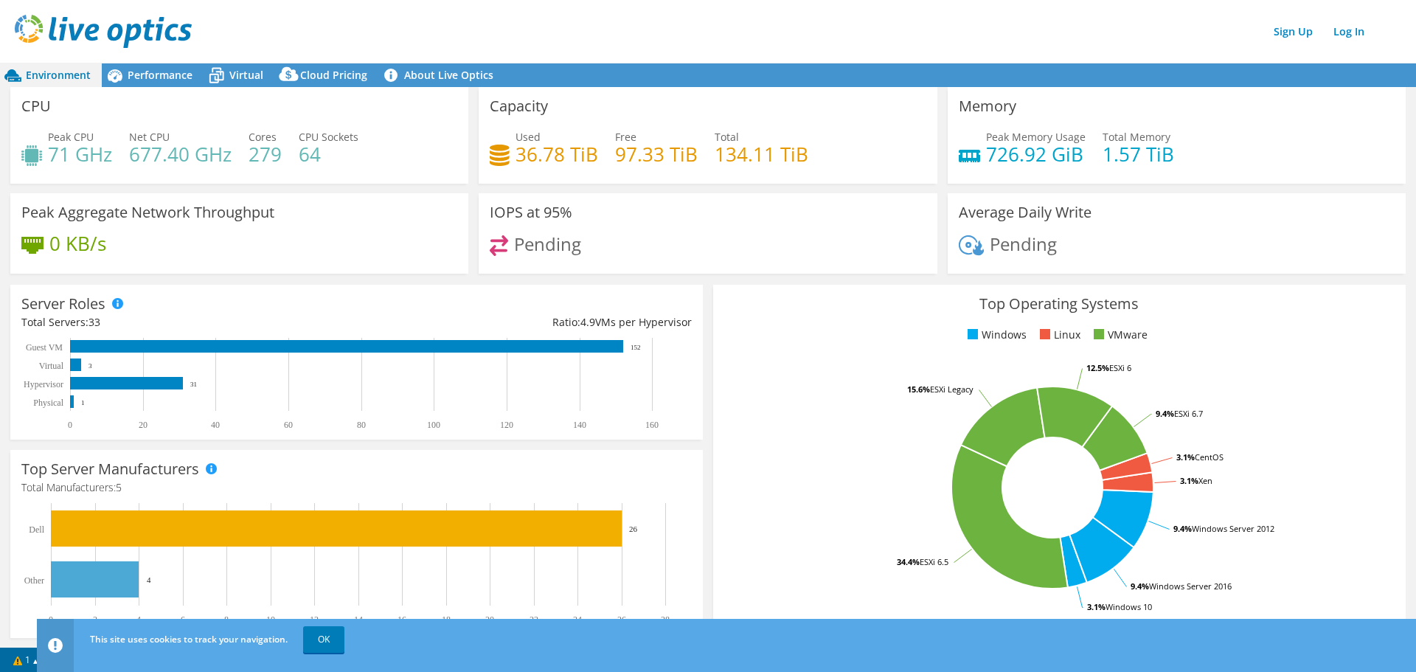
drag, startPoint x: 1415, startPoint y: 119, endPoint x: 1415, endPoint y: -8, distance: 126.8
click at [316, 250] on div "0 KB/s" at bounding box center [239, 250] width 436 height 31
click at [181, 69] on span "Performance" at bounding box center [160, 75] width 65 height 14
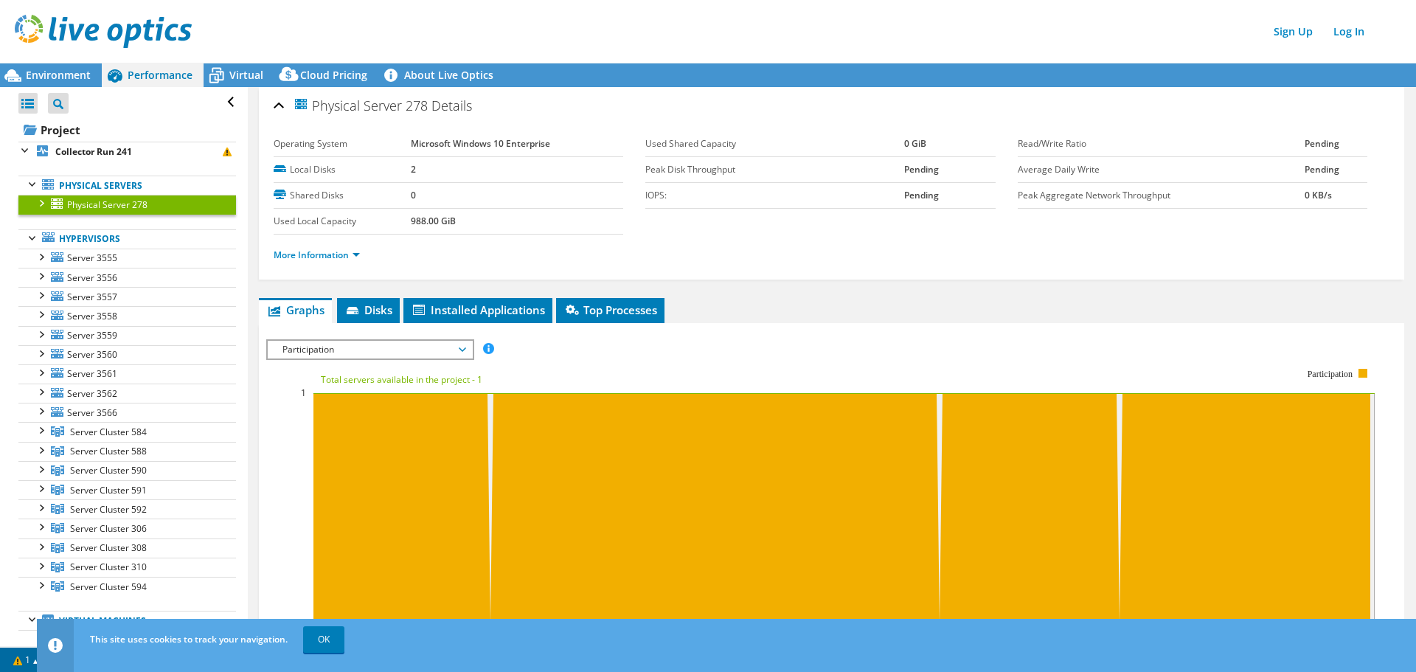
click at [38, 198] on div at bounding box center [40, 202] width 15 height 15
click at [47, 263] on div at bounding box center [48, 260] width 15 height 15
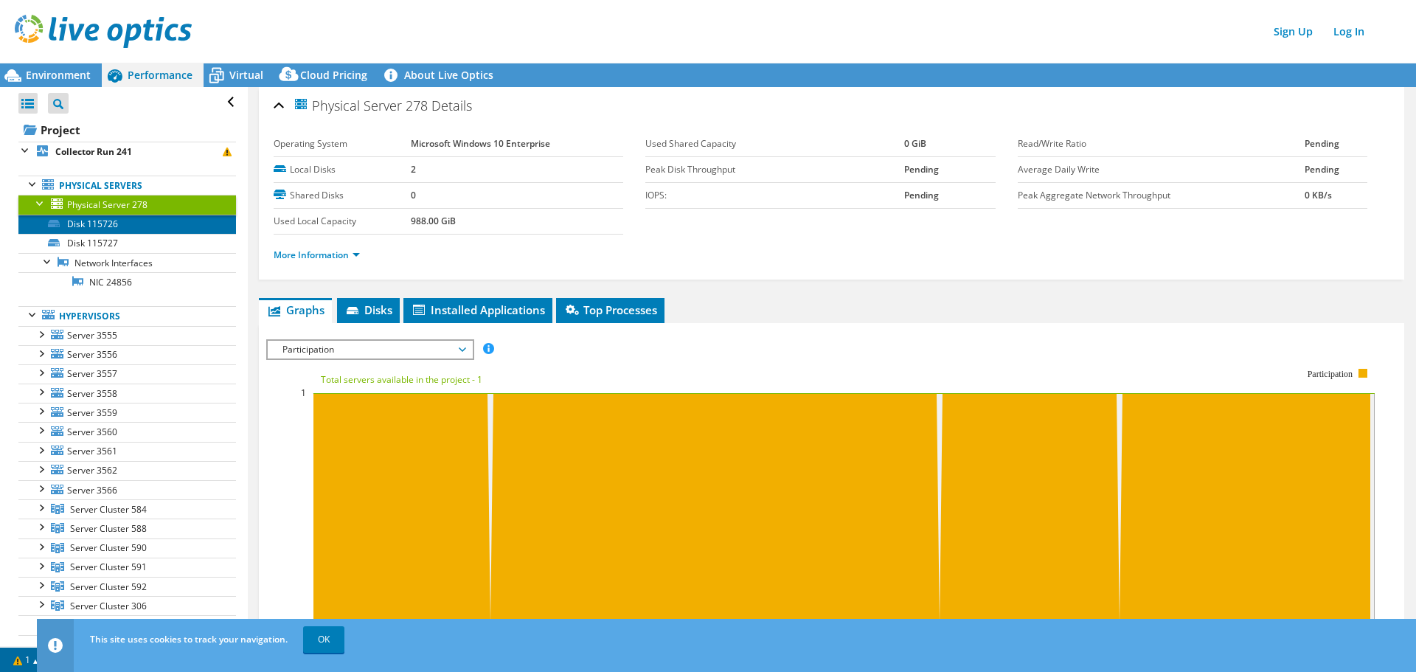
click at [97, 229] on link "Disk 115726" at bounding box center [127, 224] width 218 height 19
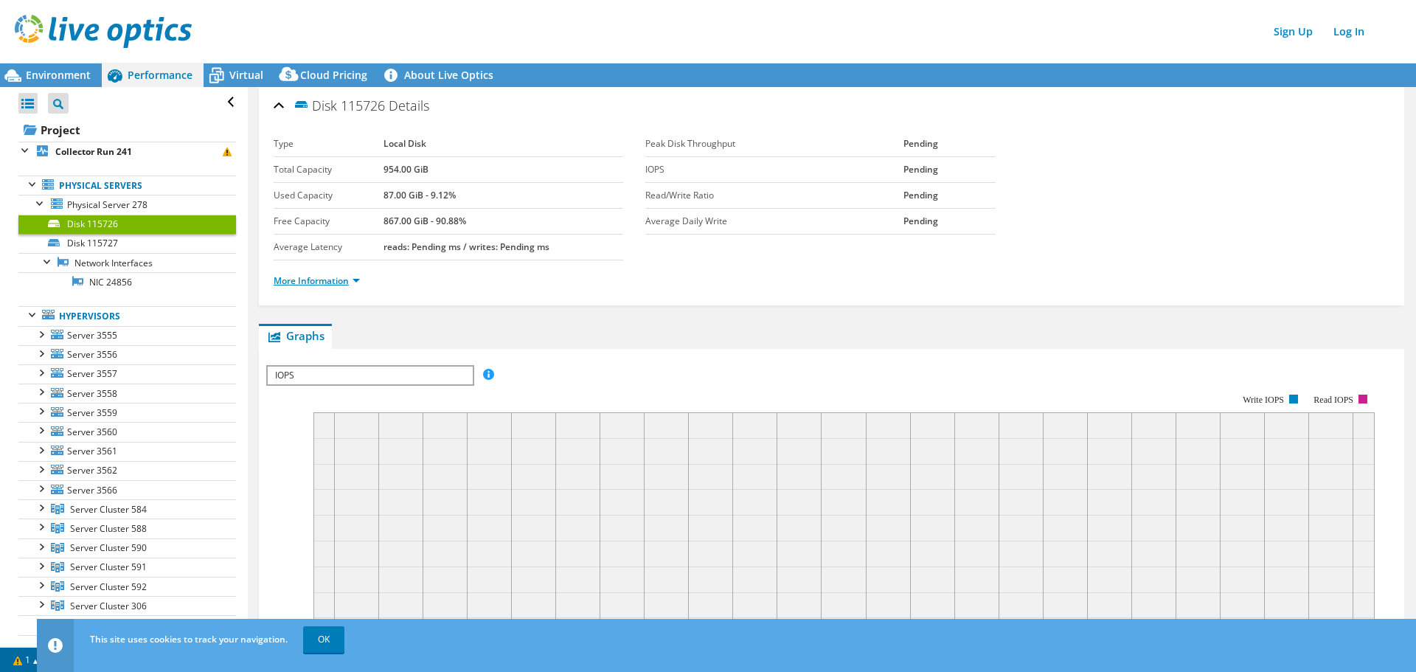
click at [338, 278] on link "More Information" at bounding box center [317, 280] width 86 height 13
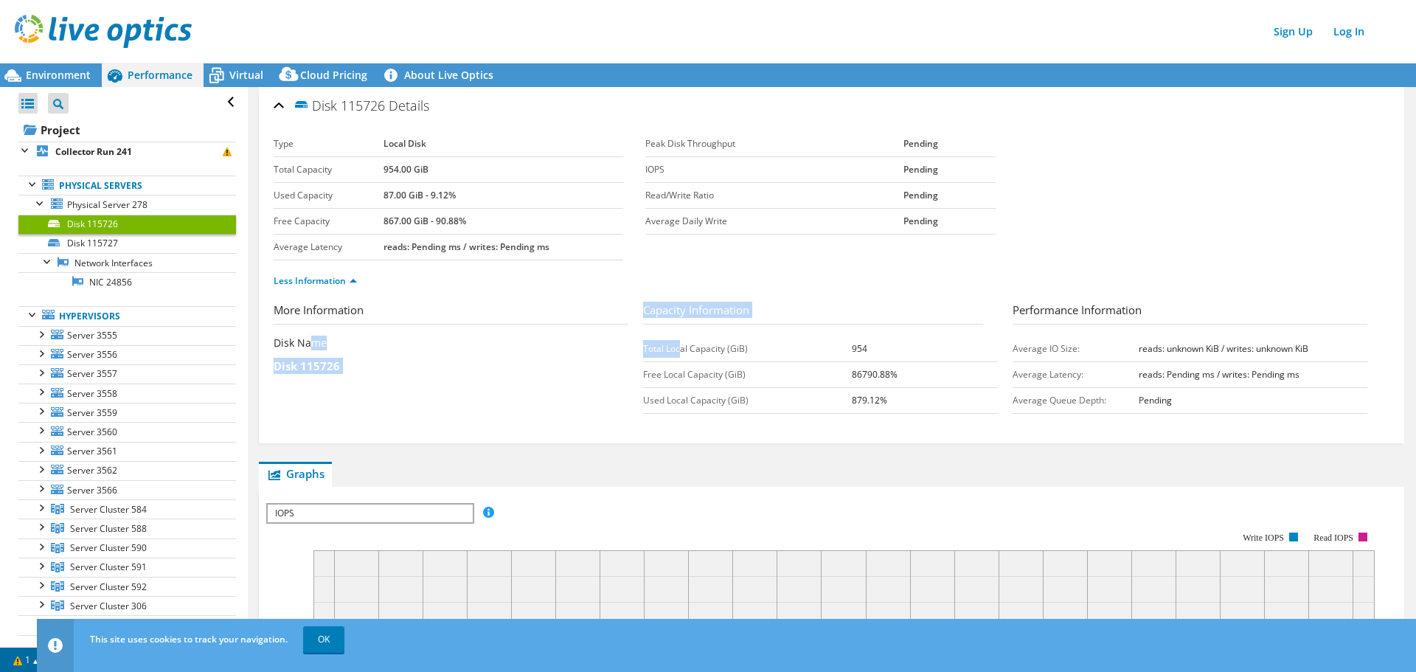
drag, startPoint x: 334, startPoint y: 336, endPoint x: 653, endPoint y: 348, distance: 318.8
click at [677, 348] on section "More Information Disk Name Disk 115726 Capacity Information Total Local Capacit…" at bounding box center [832, 361] width 1116 height 119
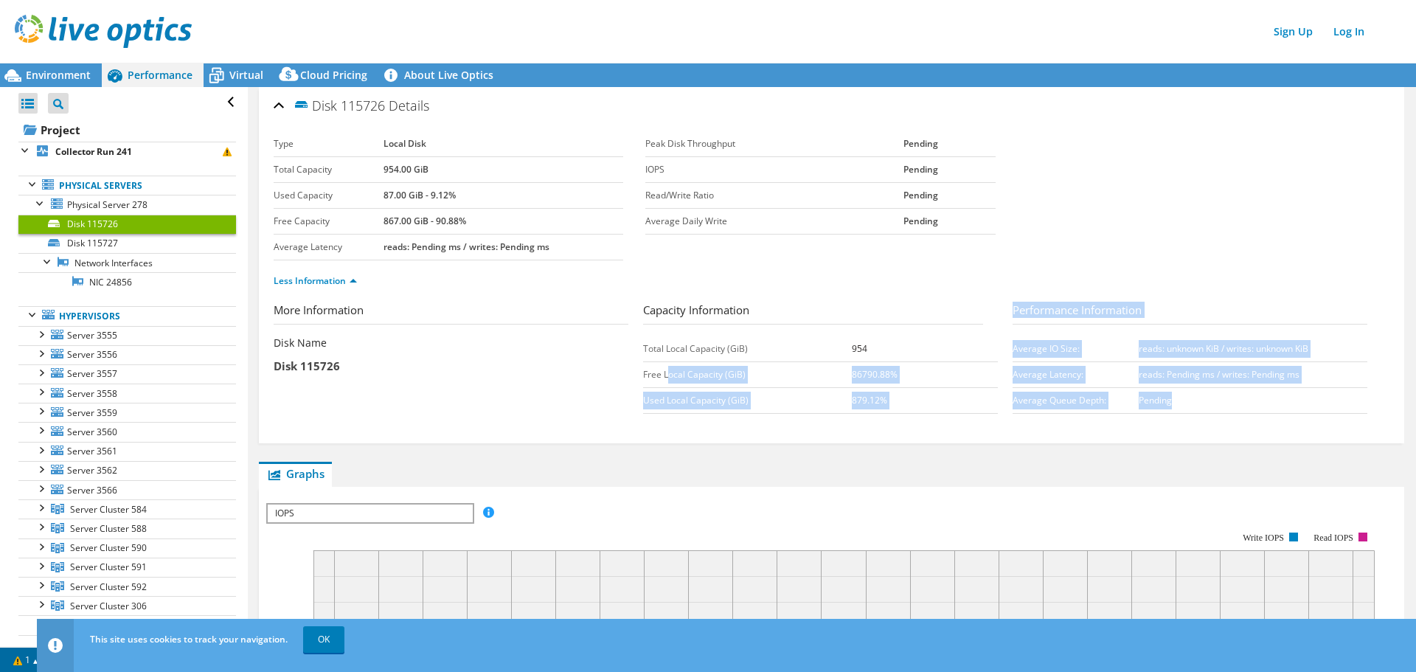
drag, startPoint x: 1187, startPoint y: 395, endPoint x: 666, endPoint y: 374, distance: 521.1
click at [666, 374] on section "More Information Disk Name Disk 115726 Capacity Information Total Local Capacit…" at bounding box center [832, 361] width 1116 height 119
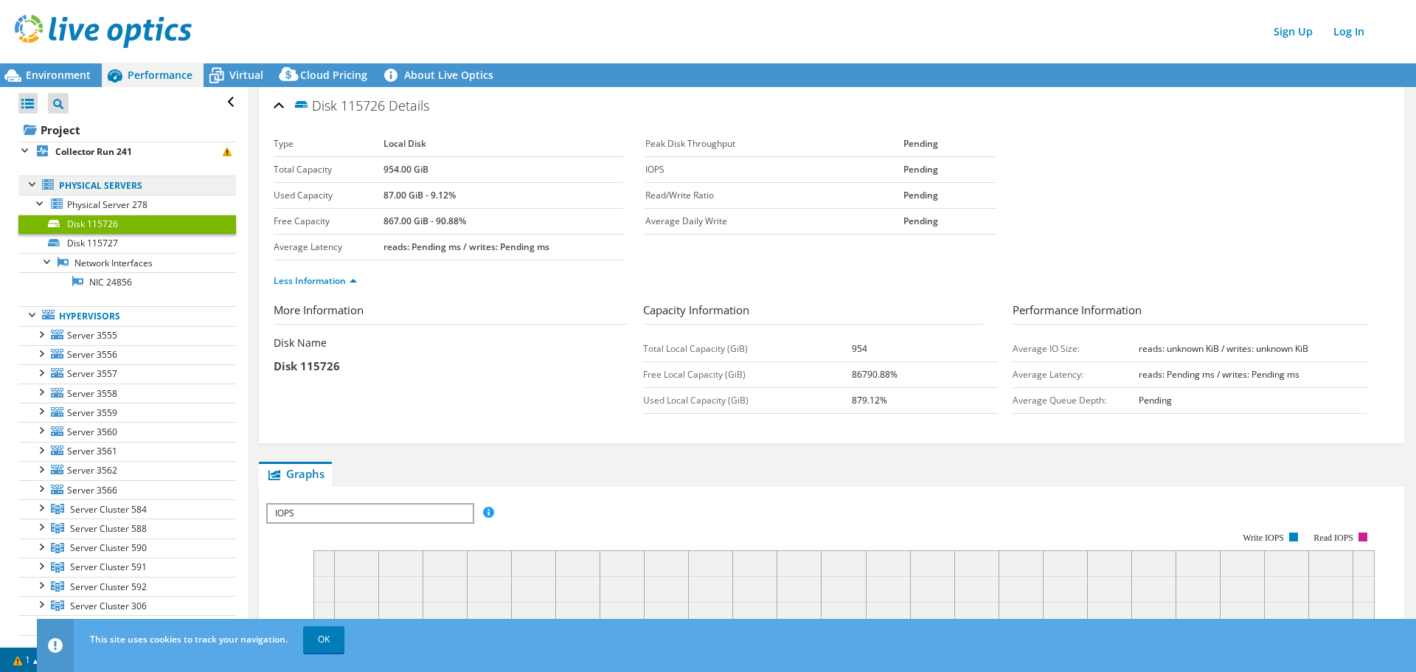
click at [95, 184] on link "Physical Servers" at bounding box center [127, 185] width 218 height 19
click at [91, 196] on link "Physical Server 278" at bounding box center [127, 204] width 218 height 19
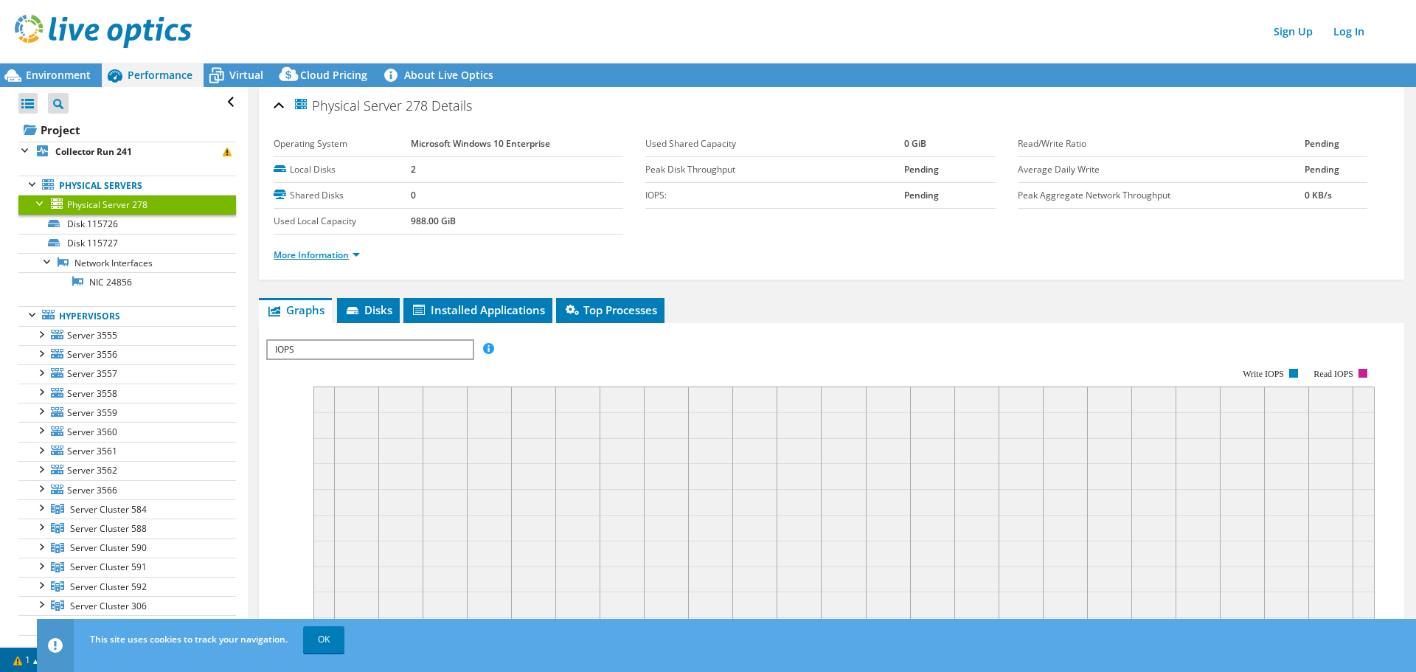
click at [324, 259] on link "More Information" at bounding box center [317, 255] width 86 height 13
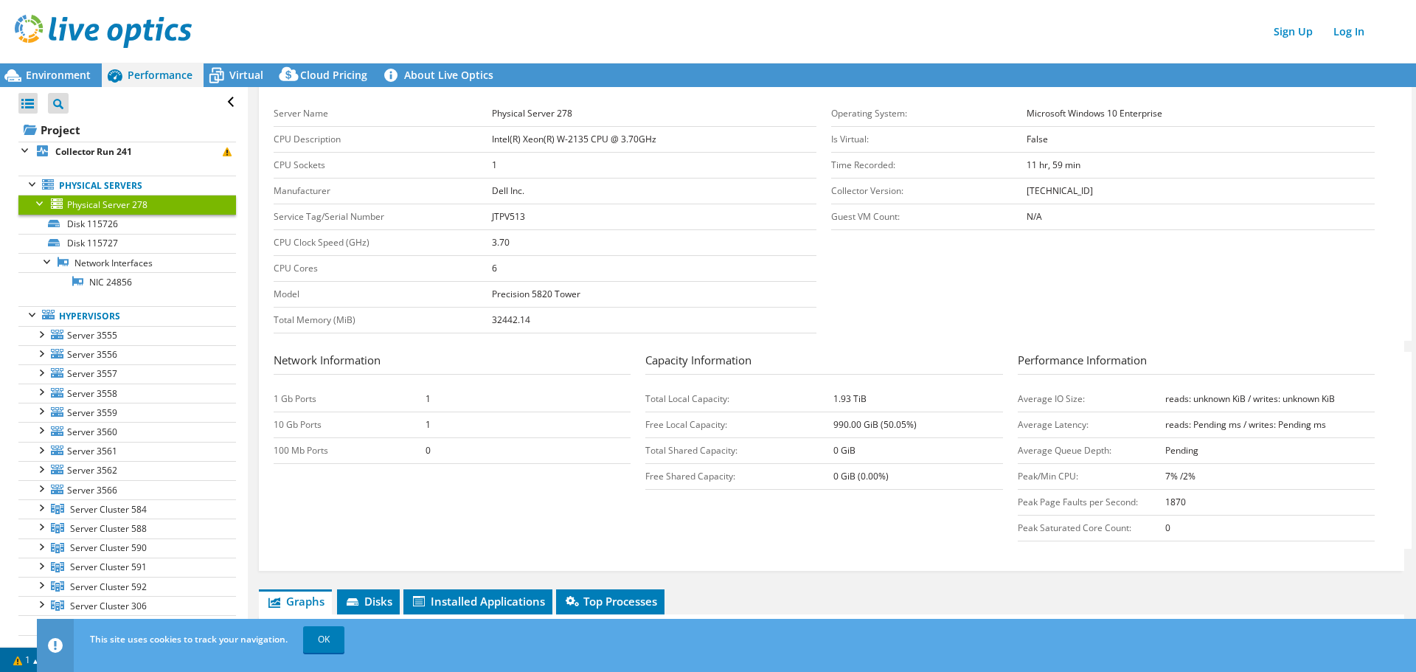
scroll to position [221, 0]
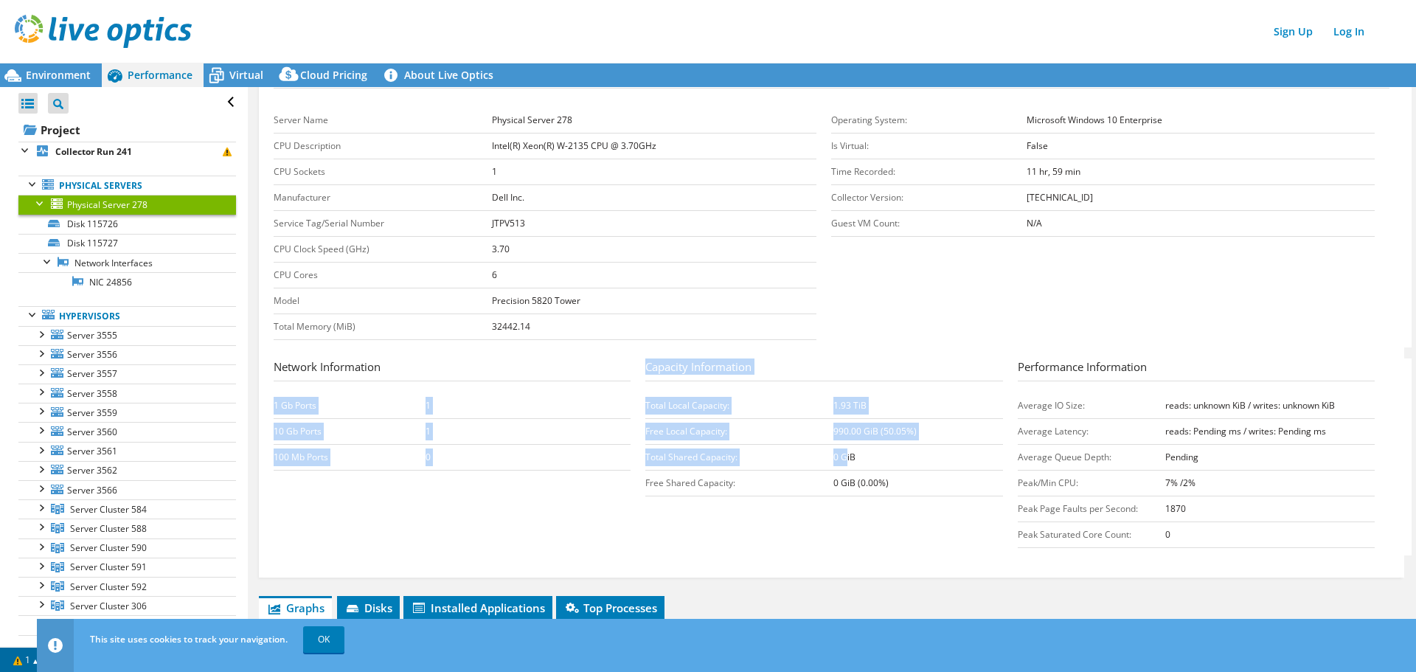
drag, startPoint x: 639, startPoint y: 434, endPoint x: 838, endPoint y: 466, distance: 201.7
click at [843, 459] on section "Network Information 1 Gb Ports 1 10 Gb Ports 1 100 Mb Ports 0 Capacity Informat…" at bounding box center [835, 456] width 1123 height 197
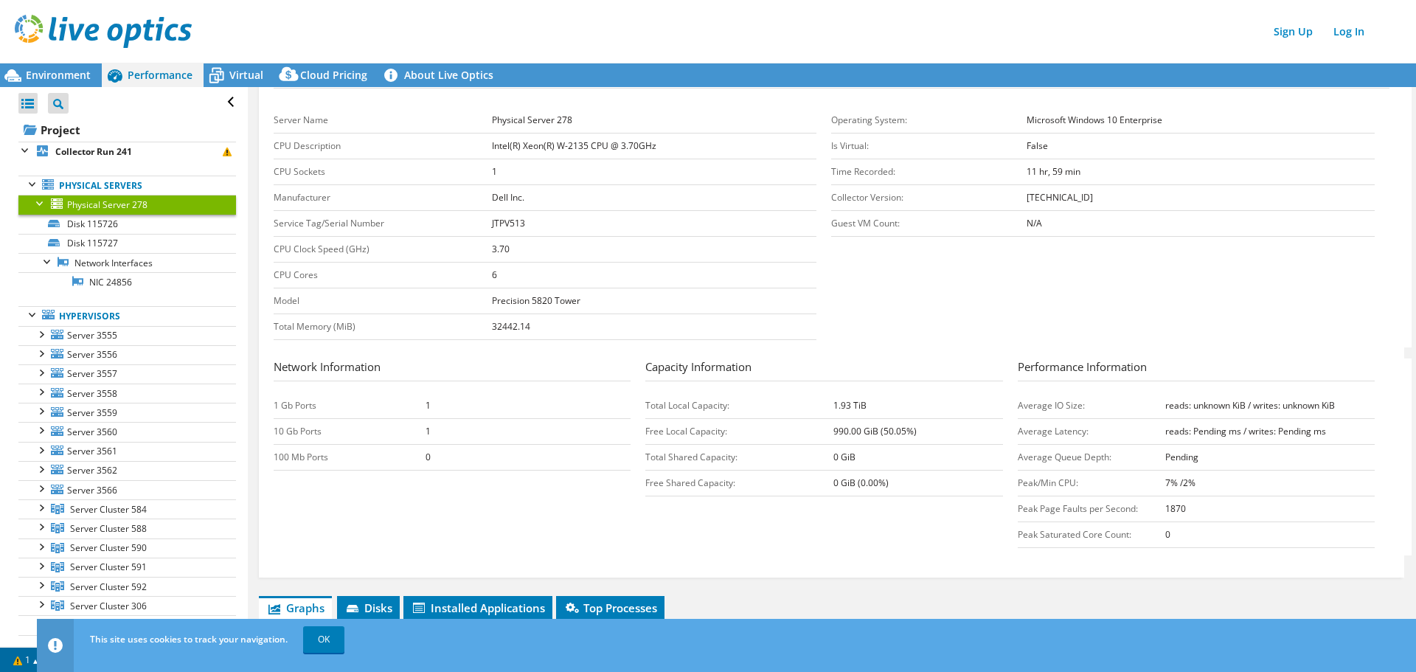
click at [833, 473] on td "0 GiB (0.00%)" at bounding box center [918, 484] width 170 height 26
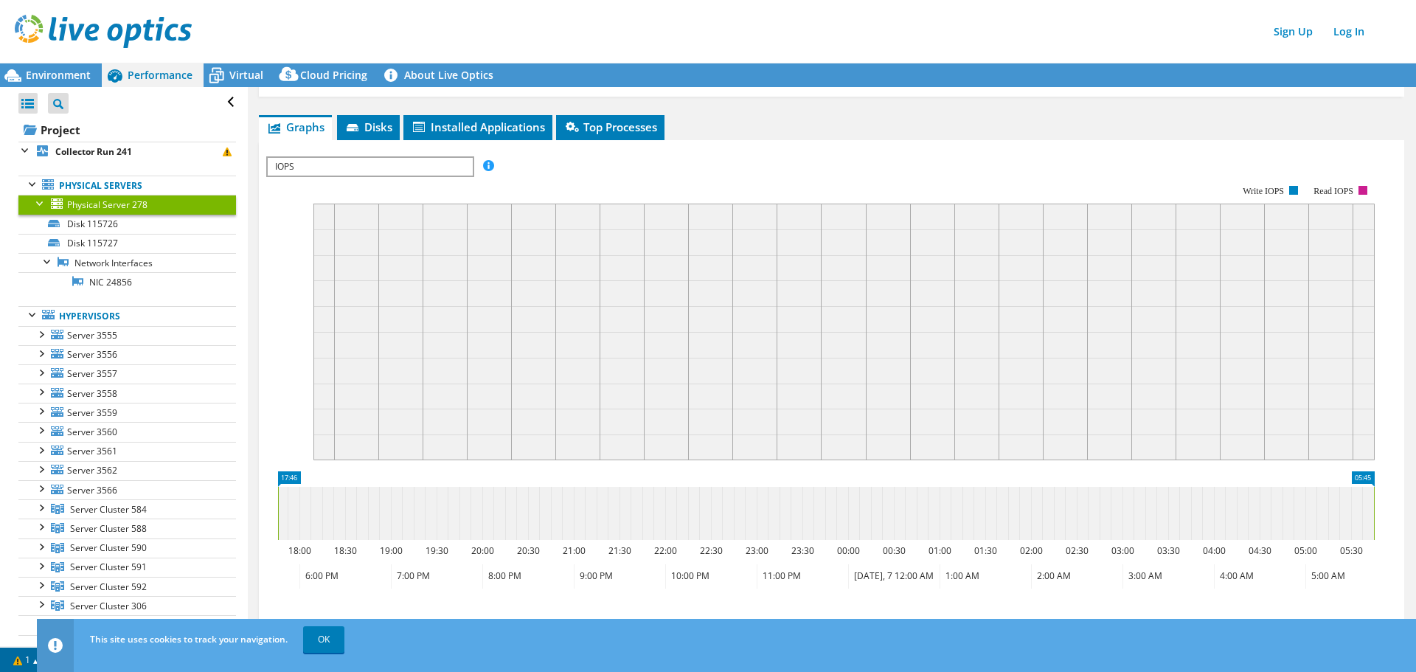
scroll to position [716, 0]
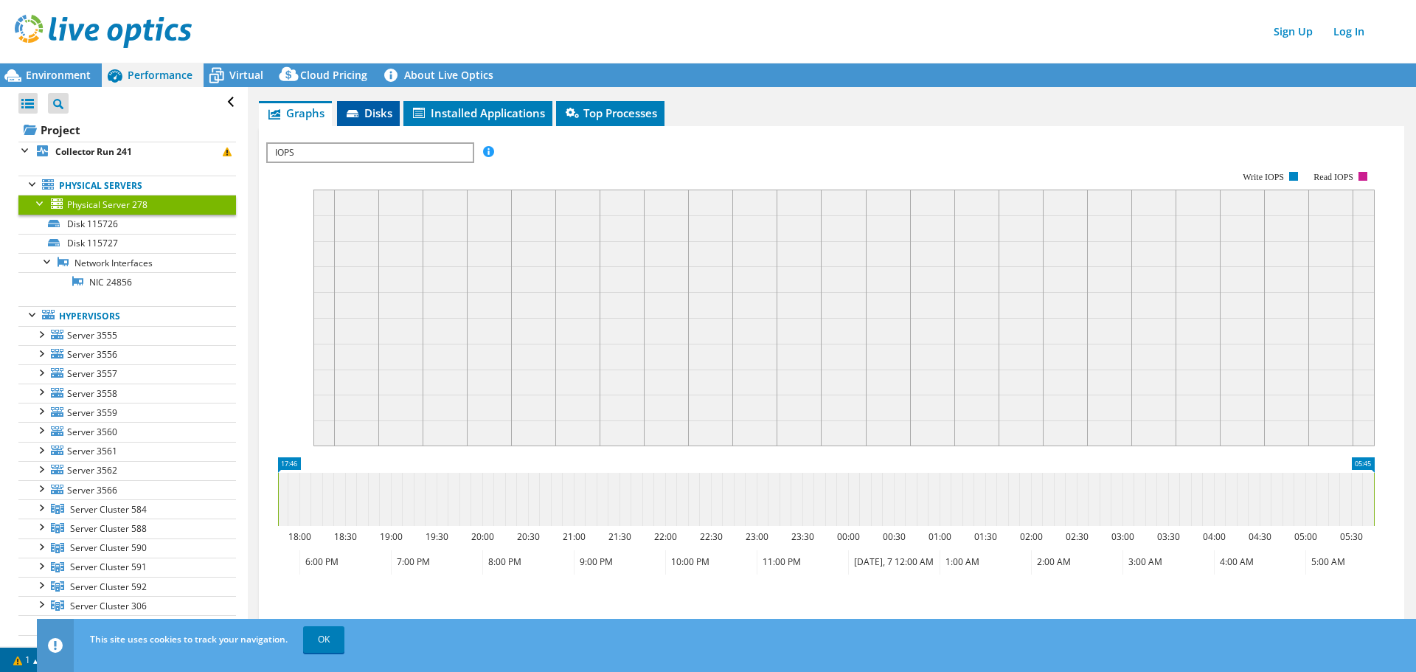
click at [369, 122] on li "Disks" at bounding box center [368, 113] width 63 height 25
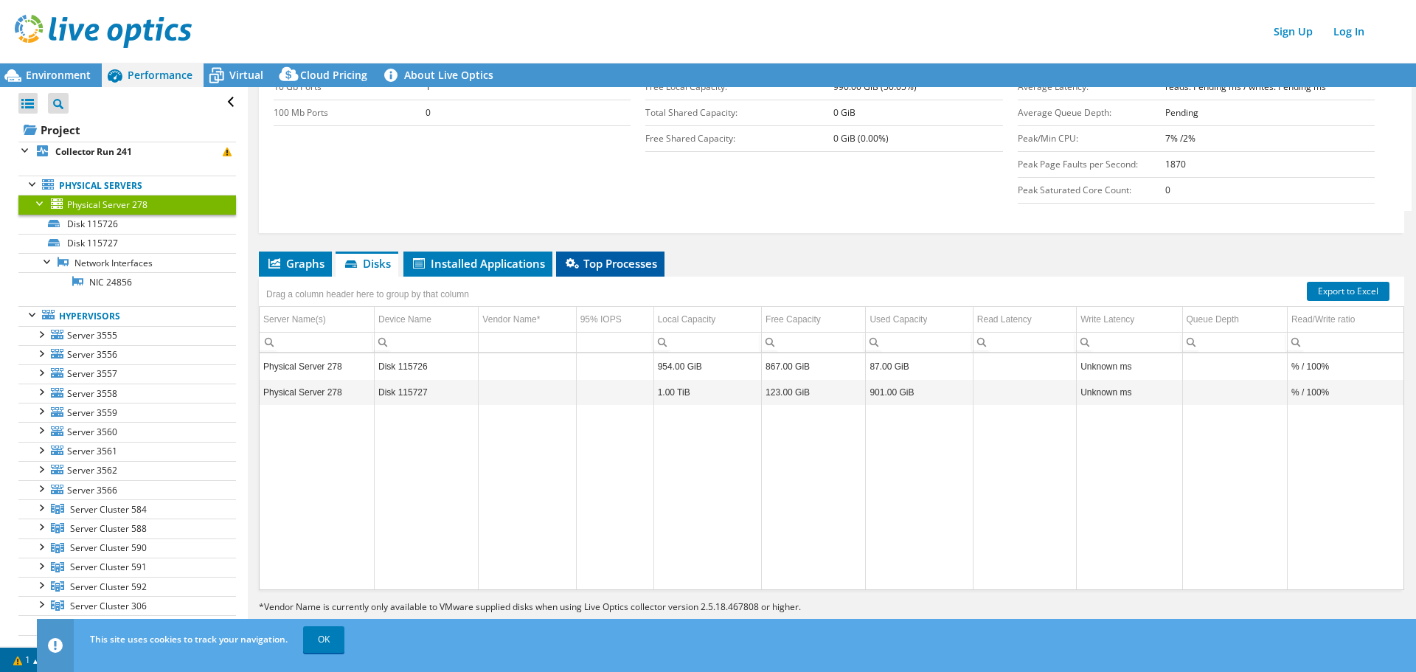
click at [593, 266] on span "Top Processes" at bounding box center [610, 263] width 94 height 15
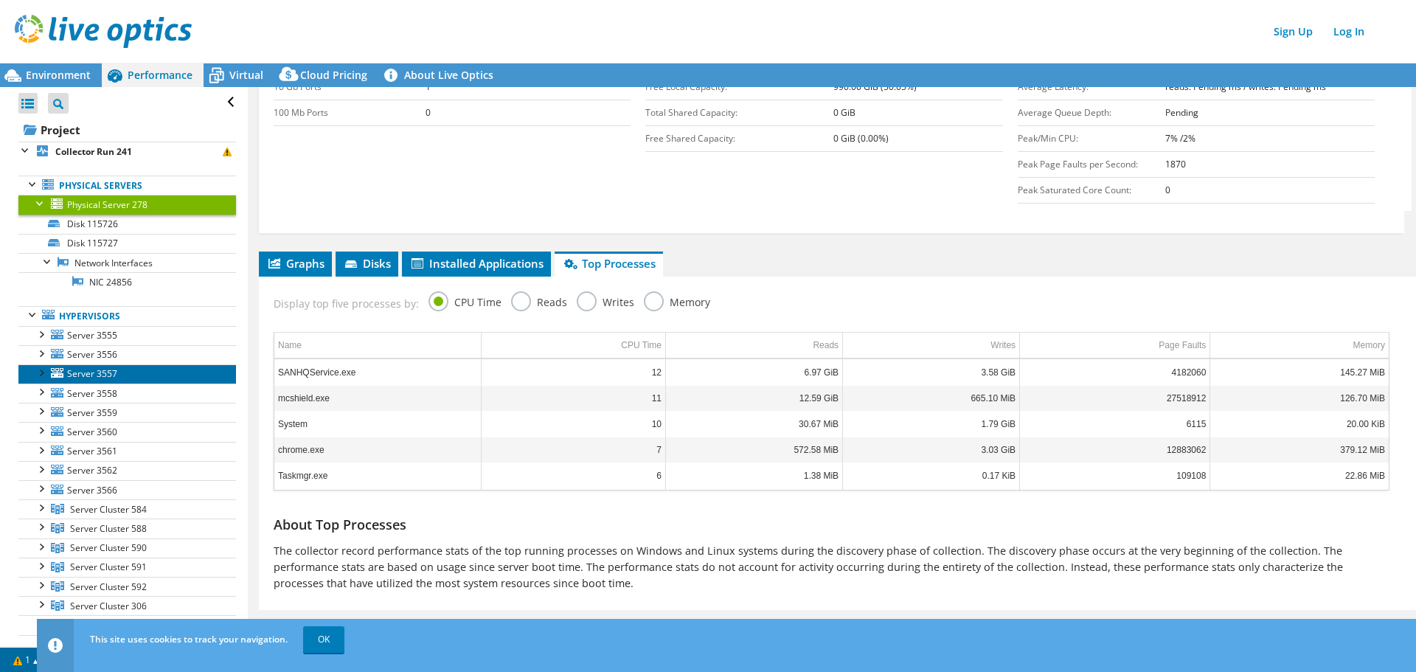
click at [96, 377] on span "Server 3557" at bounding box center [92, 373] width 50 height 13
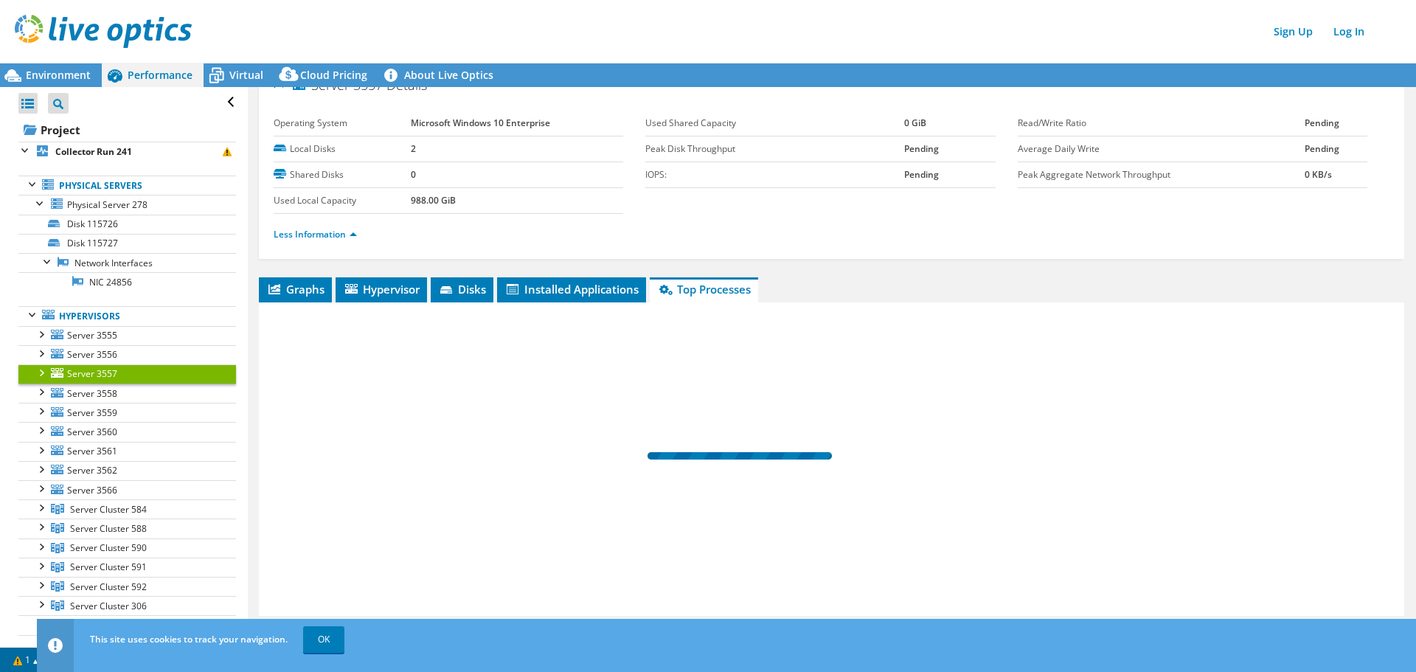
scroll to position [0, 0]
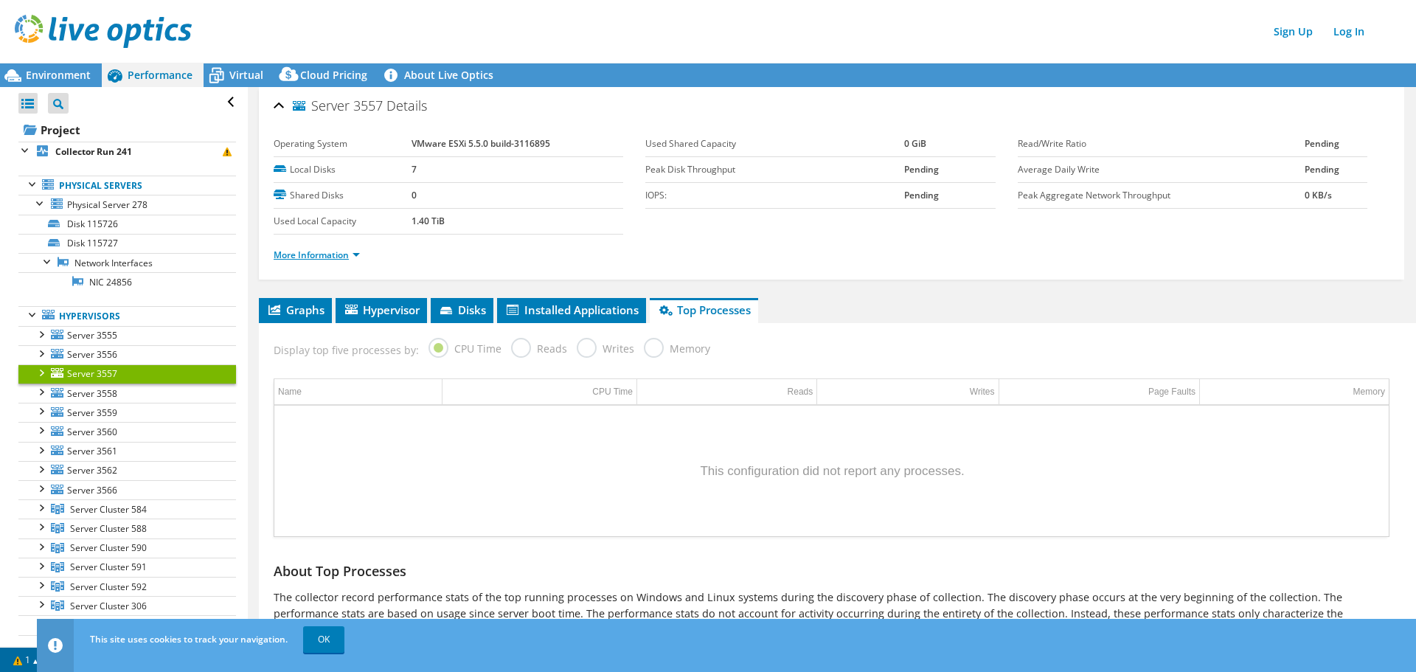
click at [339, 257] on link "More Information" at bounding box center [317, 255] width 86 height 13
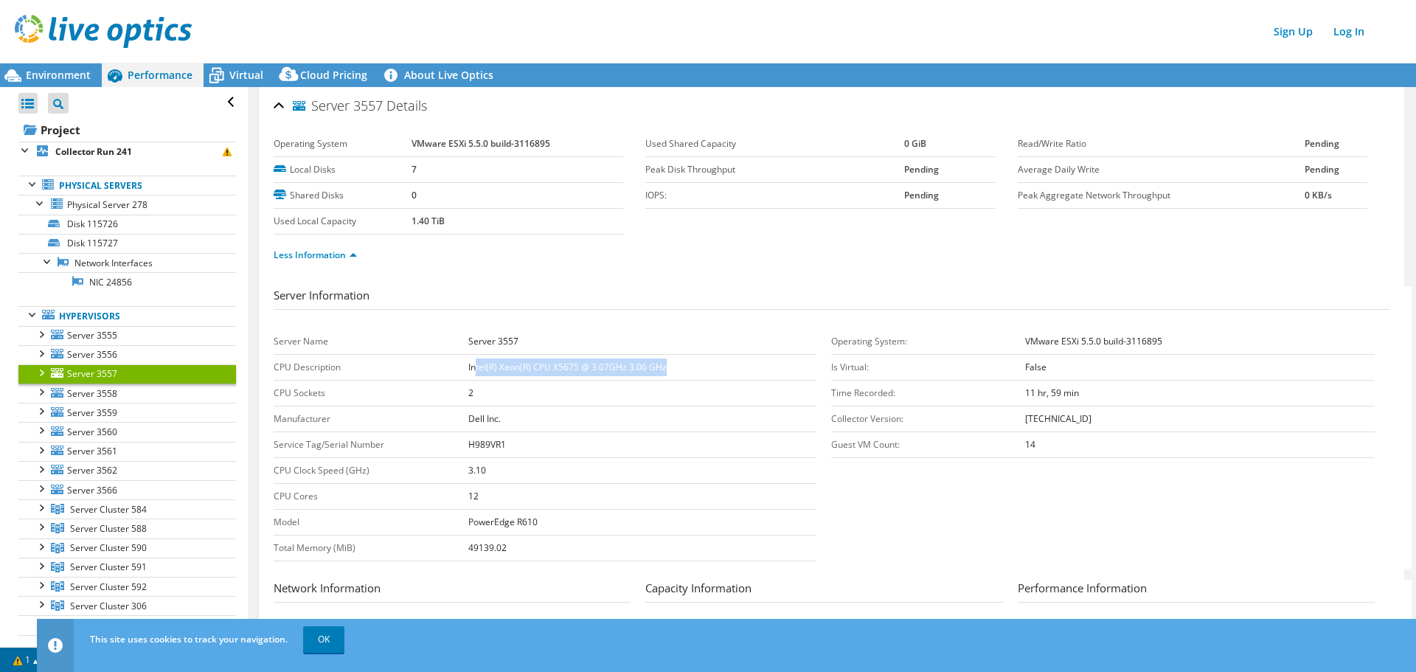
drag, startPoint x: 517, startPoint y: 358, endPoint x: 678, endPoint y: 381, distance: 162.4
click at [678, 369] on td "Intel(R) Xeon(R) CPU X5675 @ 3.07GHz 3.06 GHz" at bounding box center [642, 368] width 349 height 26
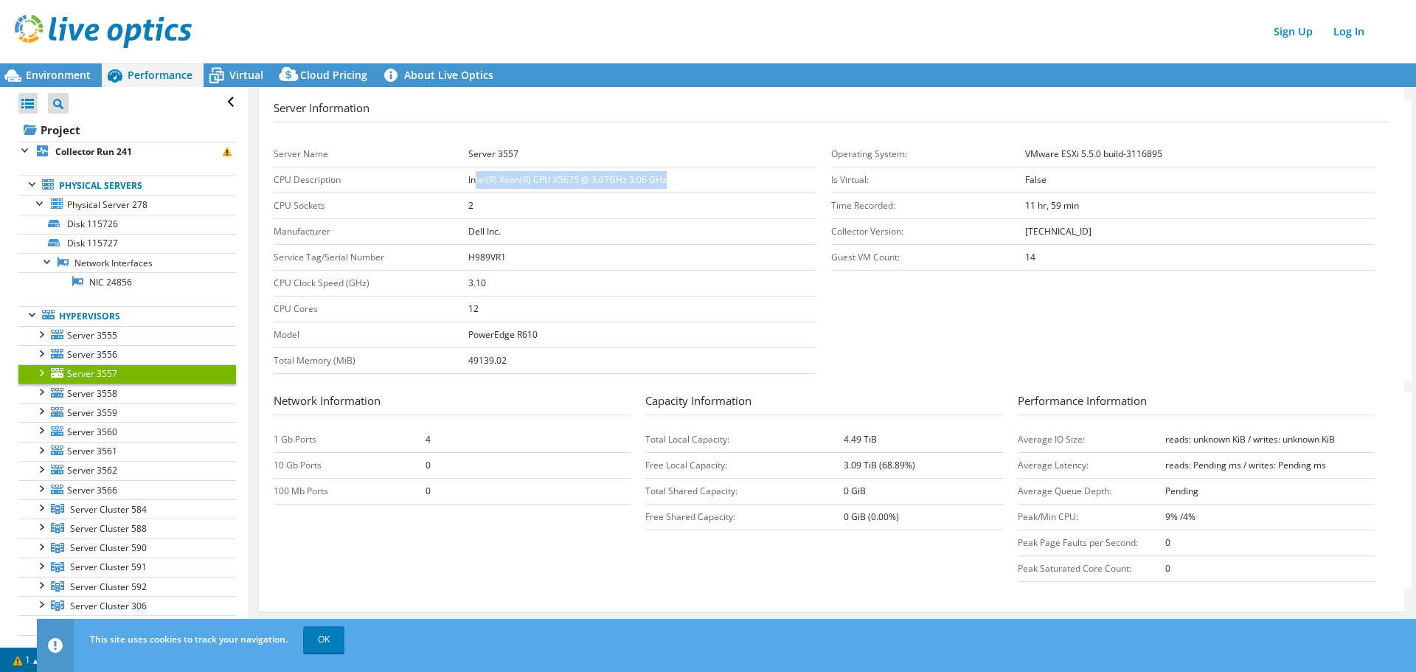
scroll to position [221, 0]
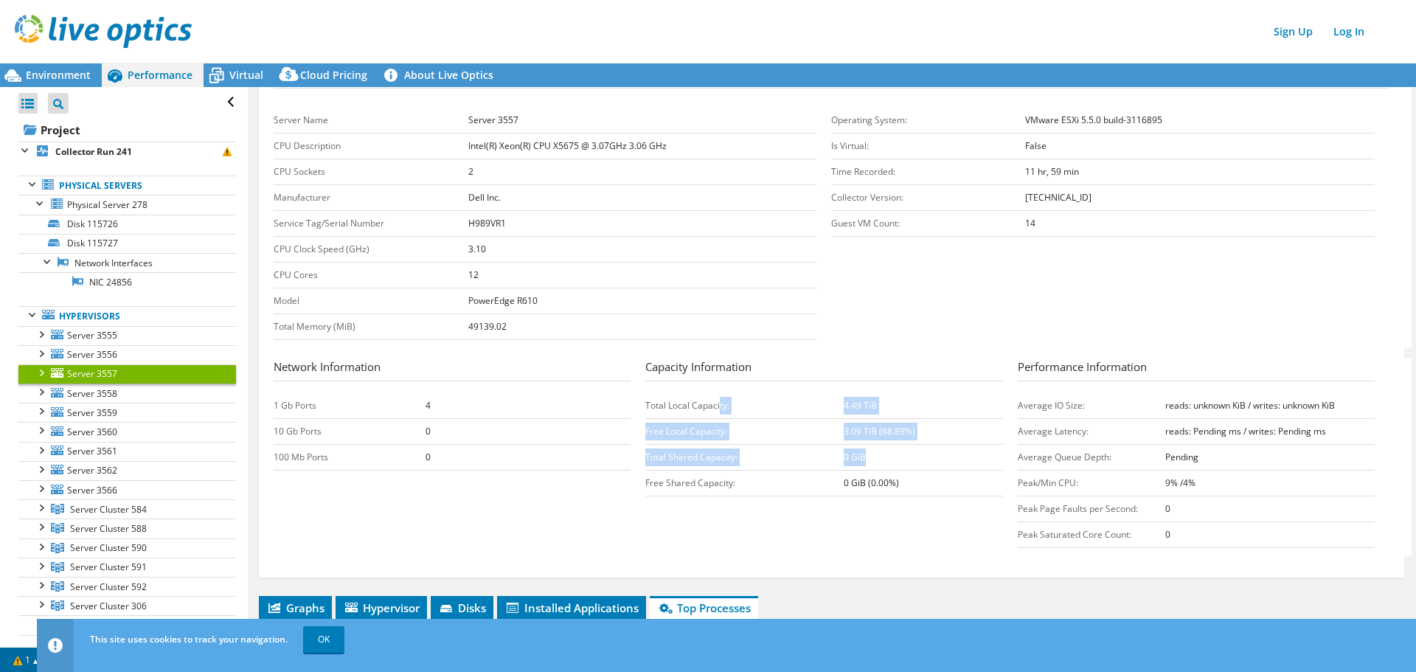
drag, startPoint x: 965, startPoint y: 399, endPoint x: 969, endPoint y: 512, distance: 112.9
click at [996, 512] on section "Network Information 1 Gb Ports 4 10 Gb Ports 0 100 Mb Ports 0 Capacity Informat…" at bounding box center [835, 456] width 1123 height 197
click at [880, 498] on div "Capacity Information Total Local Capacity: 4.49 TiB Free Local Capacity: 3.09 T…" at bounding box center [831, 430] width 372 height 145
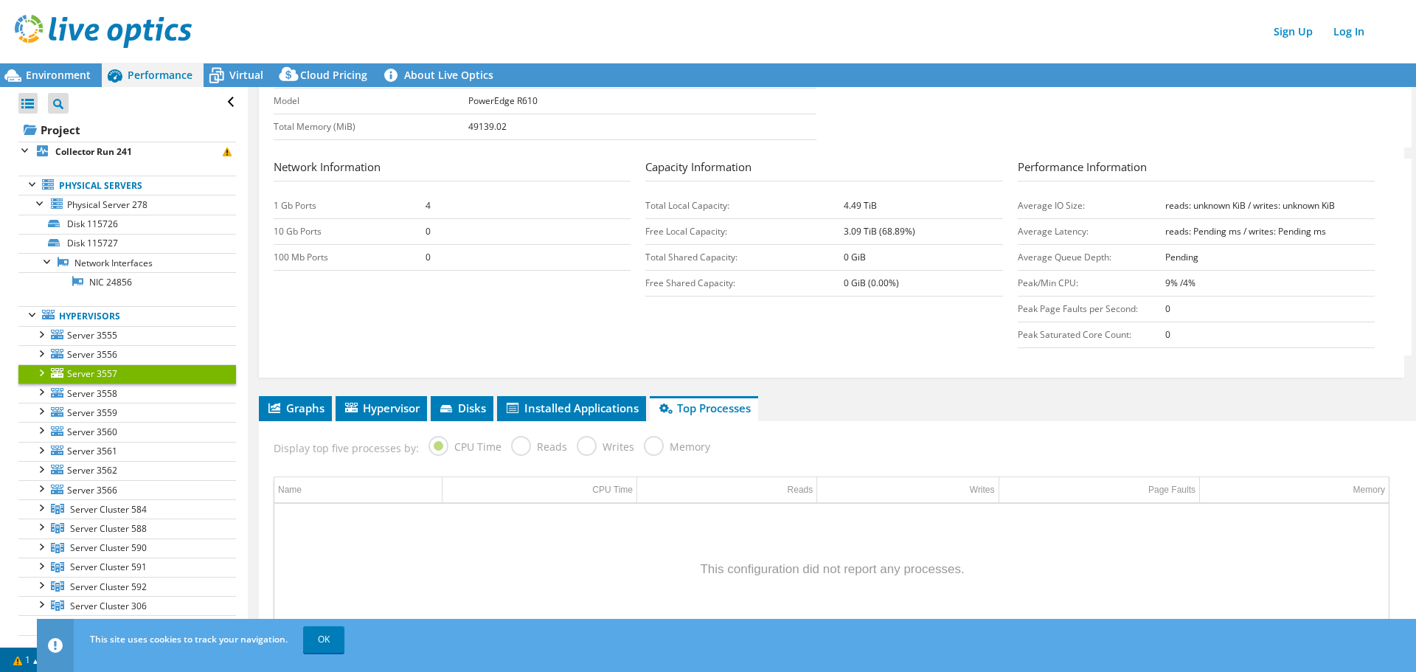
scroll to position [442, 0]
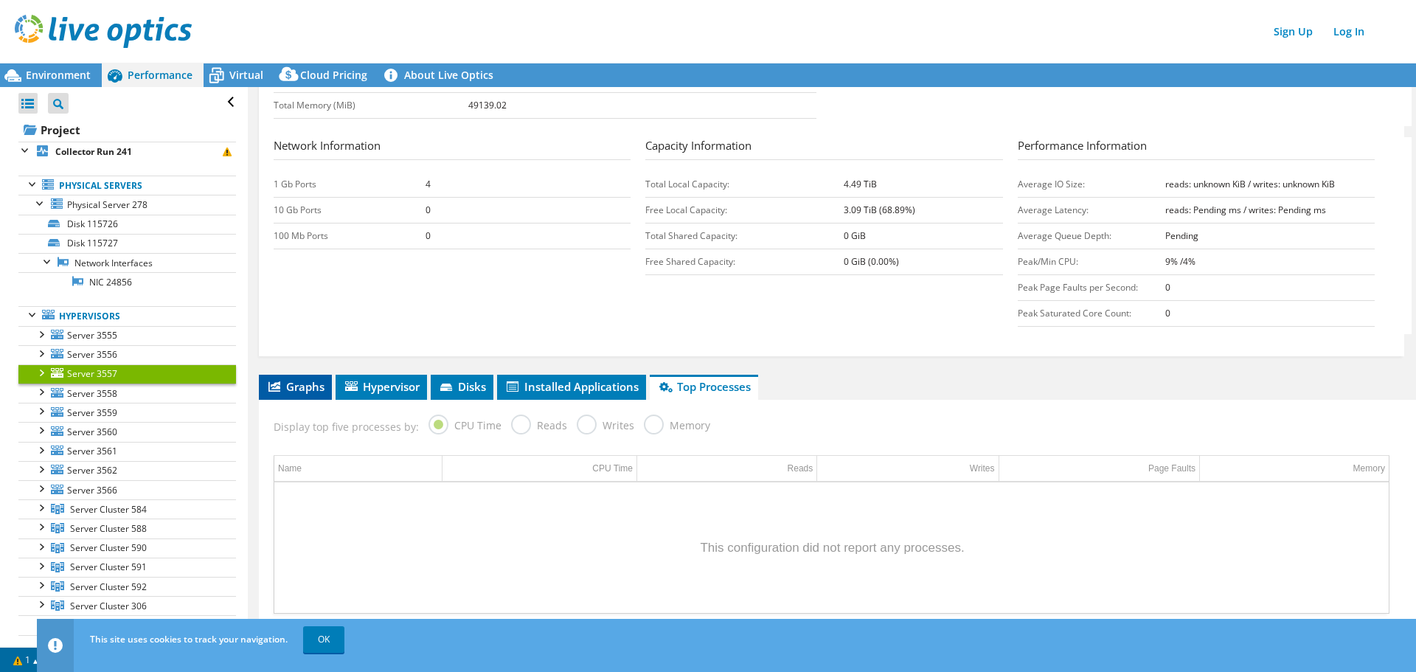
click at [301, 392] on span "Graphs" at bounding box center [295, 386] width 58 height 15
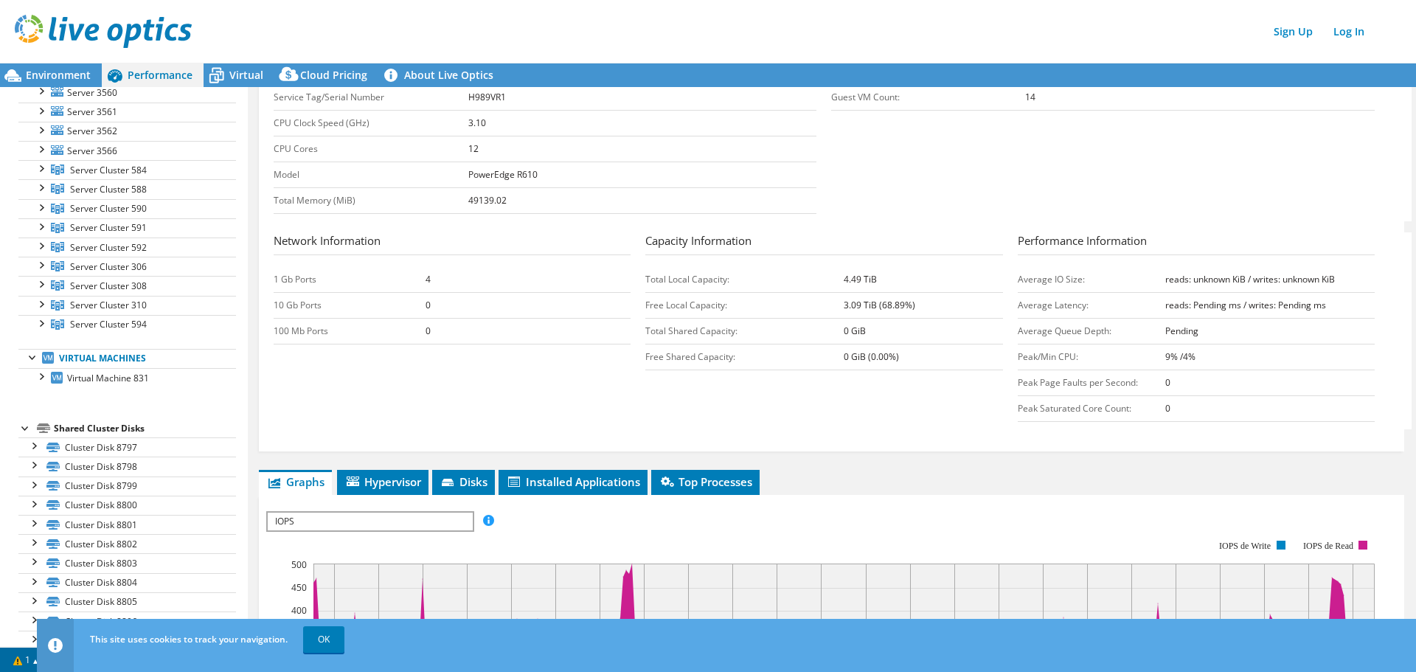
scroll to position [308, 0]
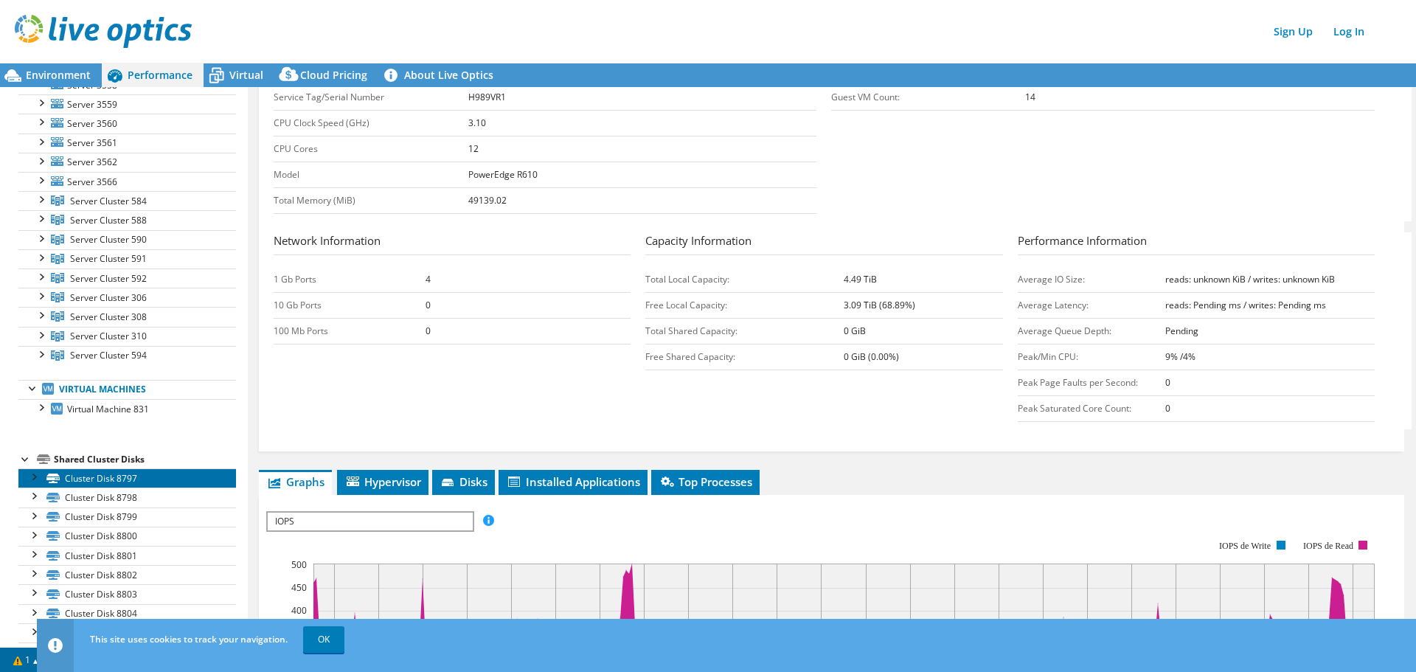
click at [124, 478] on link "Cluster Disk 8797" at bounding box center [127, 477] width 218 height 19
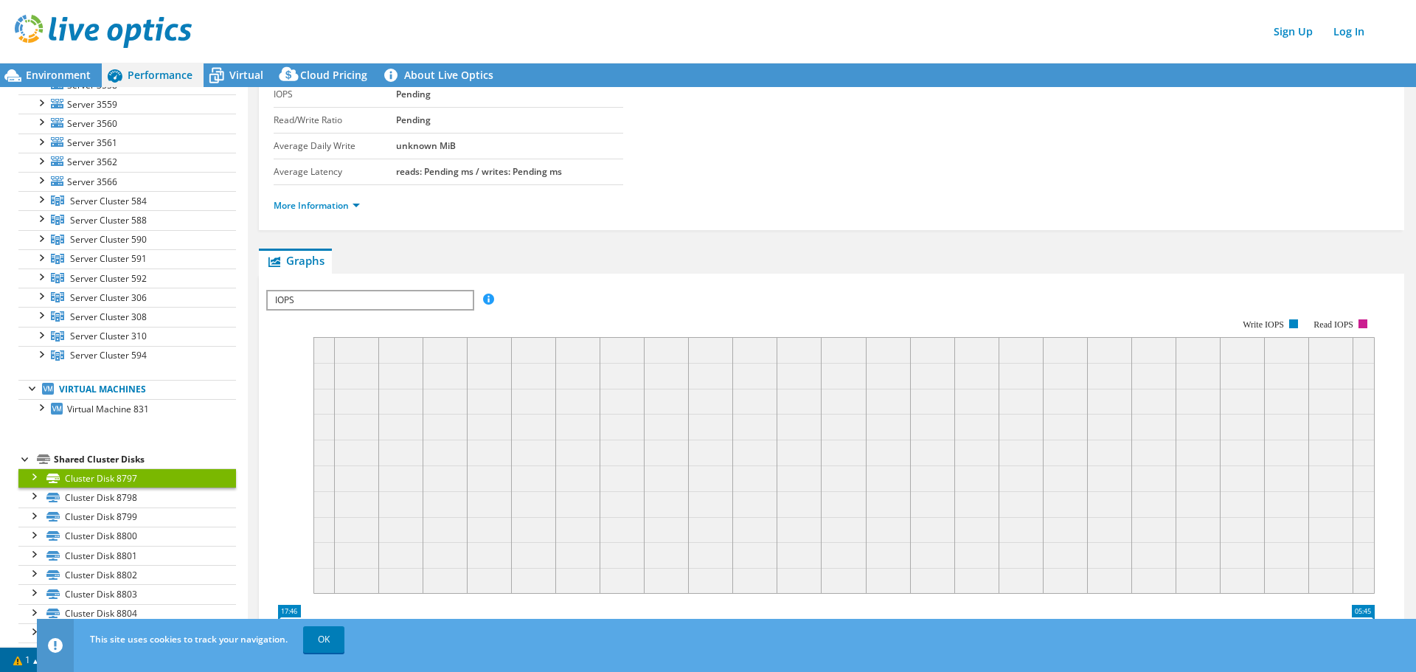
scroll to position [0, 0]
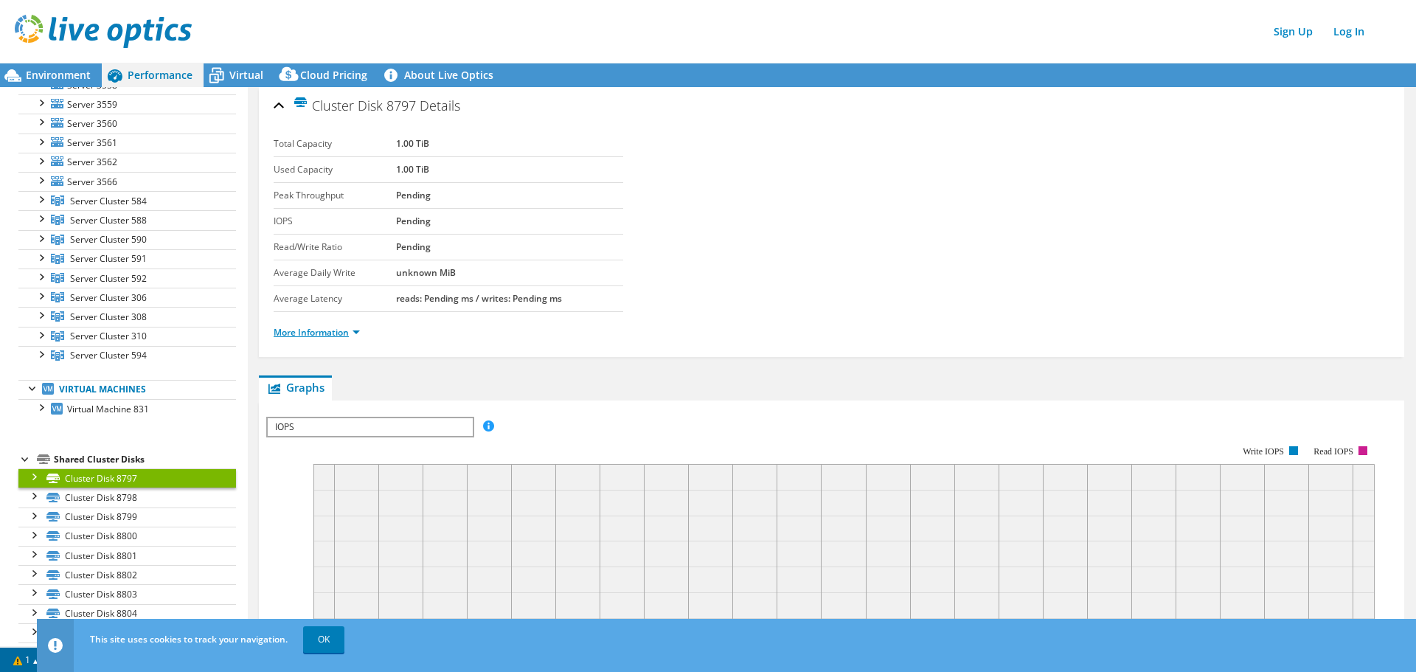
click at [315, 333] on link "More Information" at bounding box center [317, 332] width 86 height 13
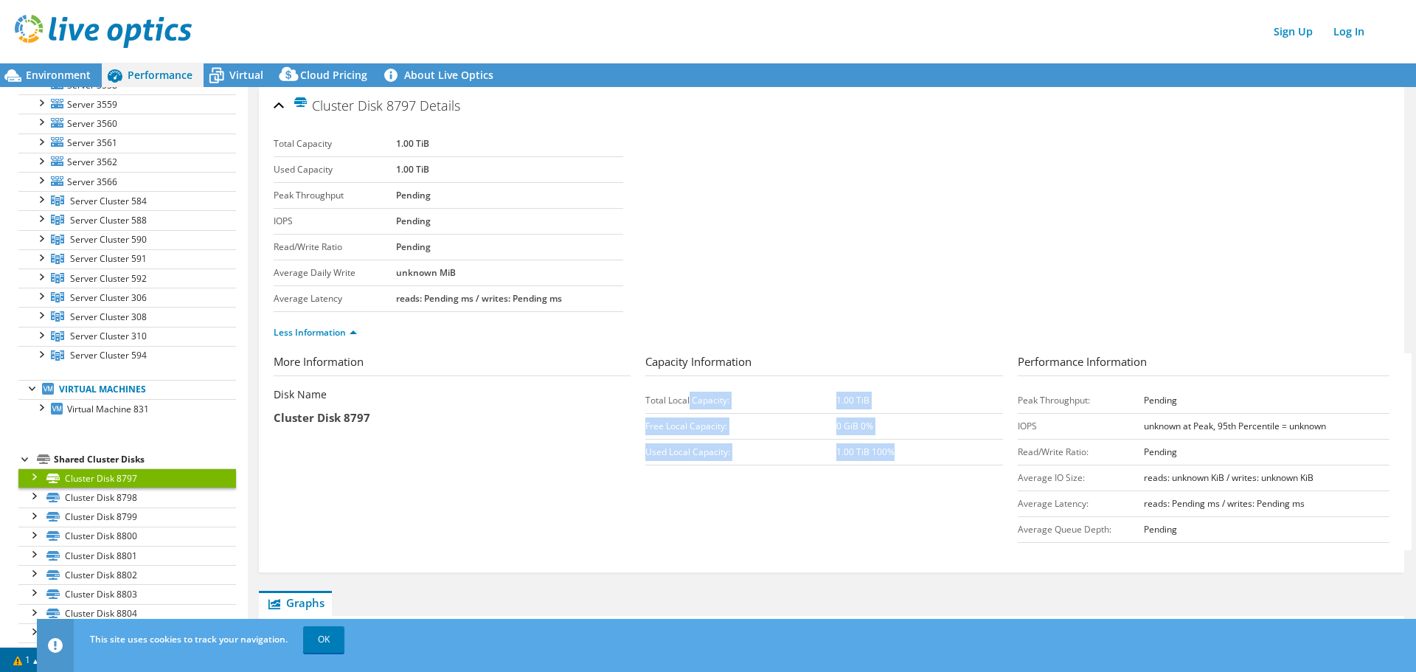
drag, startPoint x: 694, startPoint y: 401, endPoint x: 906, endPoint y: 466, distance: 221.4
click at [909, 465] on div "Capacity Information Total Local Capacity: 1.00 TiB Free Local Capacity: 0 GiB …" at bounding box center [831, 412] width 372 height 119
click at [894, 466] on div "Capacity Information Total Local Capacity: 1.00 TiB Free Local Capacity: 0 GiB …" at bounding box center [831, 412] width 372 height 119
